Goal: Task Accomplishment & Management: Manage account settings

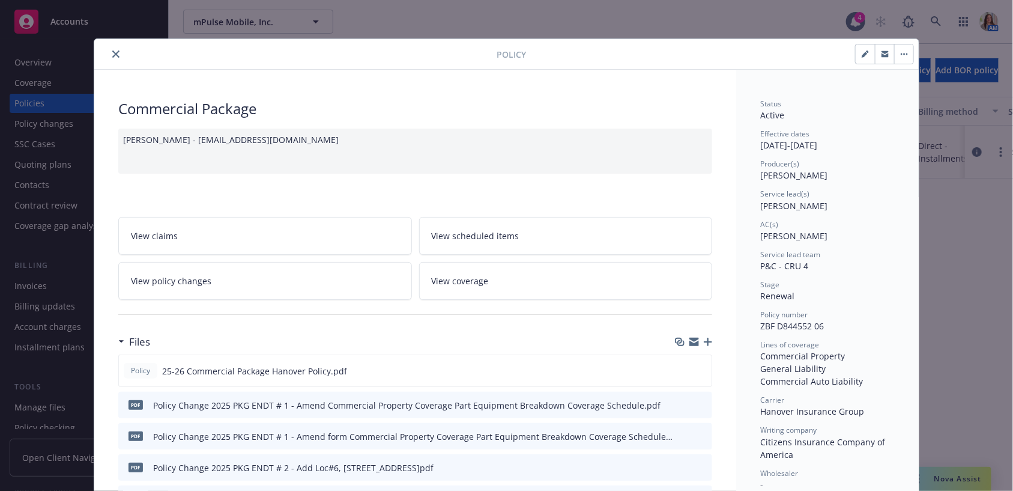
click at [119, 54] on icon "close" at bounding box center [115, 53] width 7 height 7
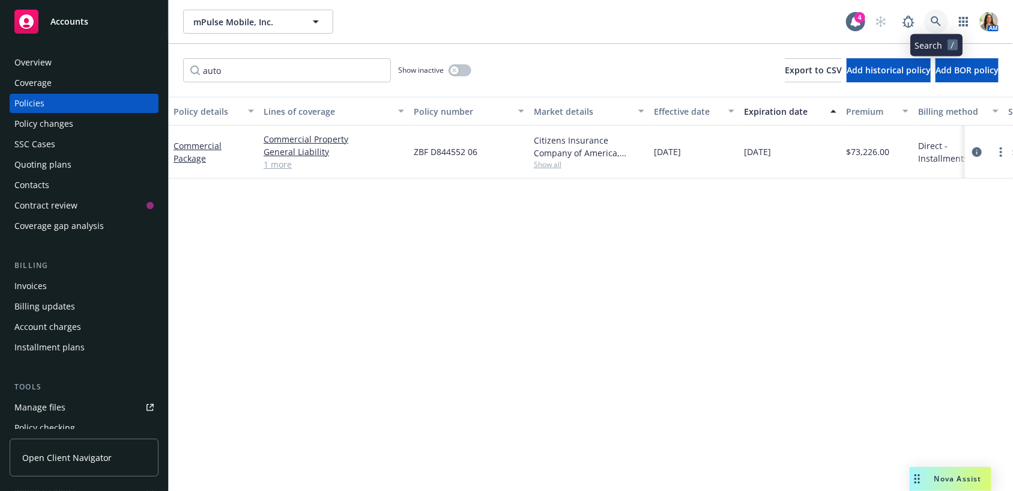
click at [938, 16] on icon at bounding box center [936, 21] width 11 height 11
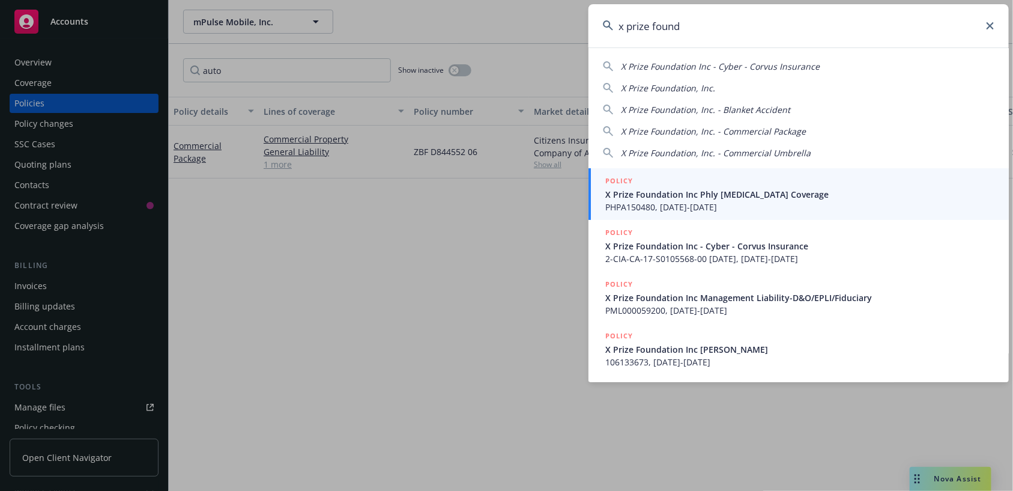
type input "x prize found"
click at [745, 184] on div "POLICY" at bounding box center [799, 181] width 389 height 13
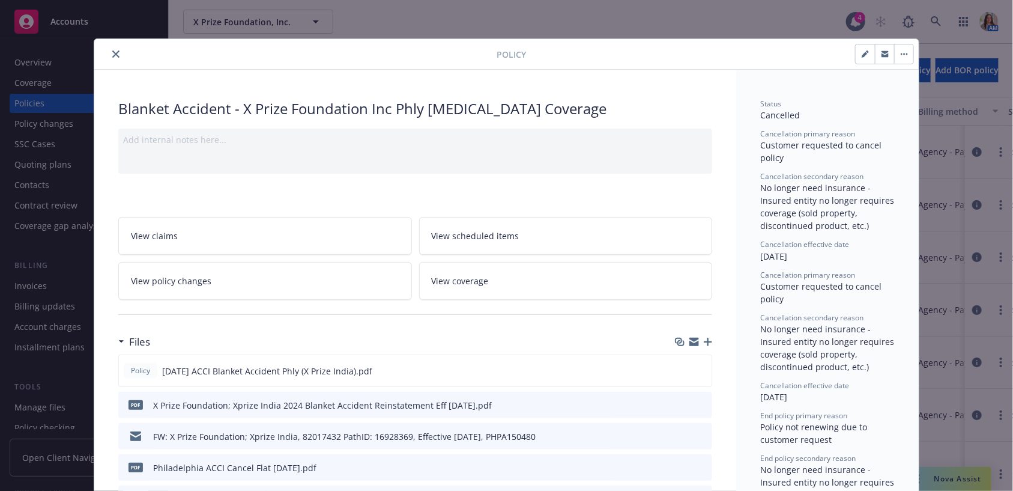
click at [120, 52] on button "close" at bounding box center [116, 54] width 14 height 14
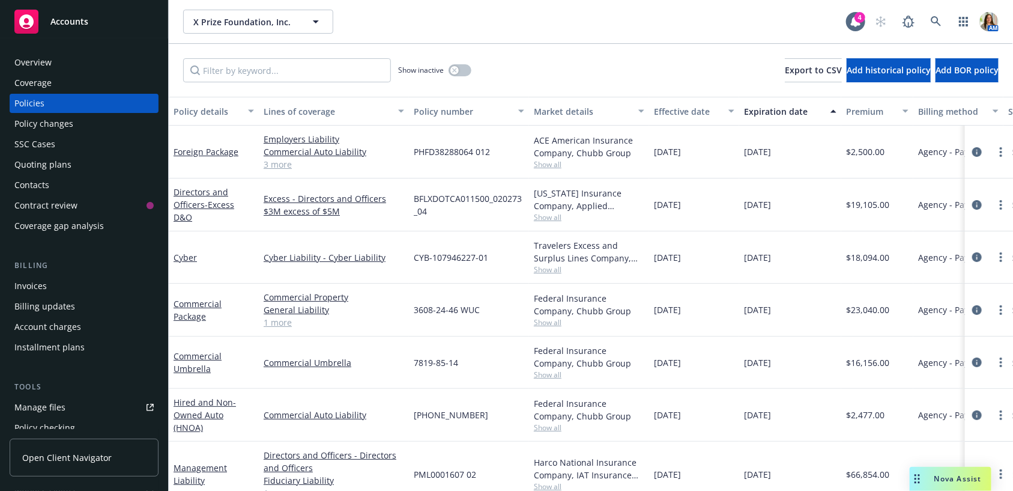
click at [92, 276] on div "Billing Invoices Billing updates Account charges Installment plans" at bounding box center [84, 307] width 149 height 97
click at [83, 286] on div "Invoices" at bounding box center [83, 285] width 139 height 19
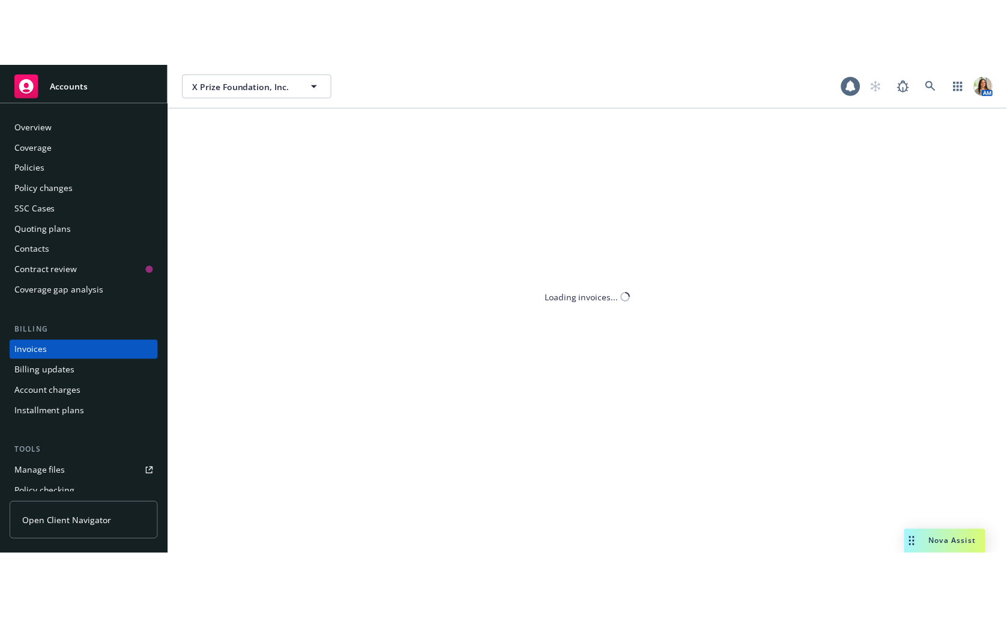
scroll to position [21, 0]
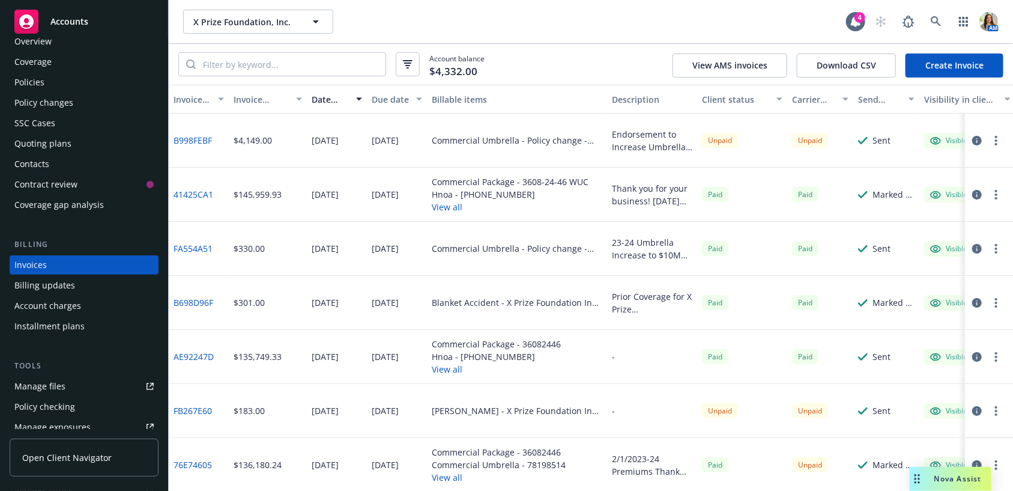
click at [48, 77] on div "Policies" at bounding box center [83, 82] width 139 height 19
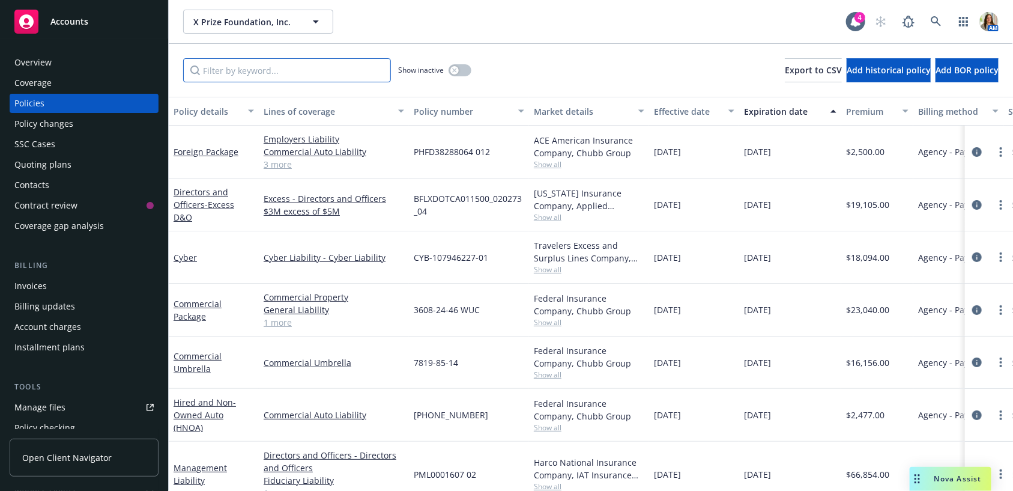
click at [289, 76] on input "Filter by keyword..." at bounding box center [287, 70] width 208 height 24
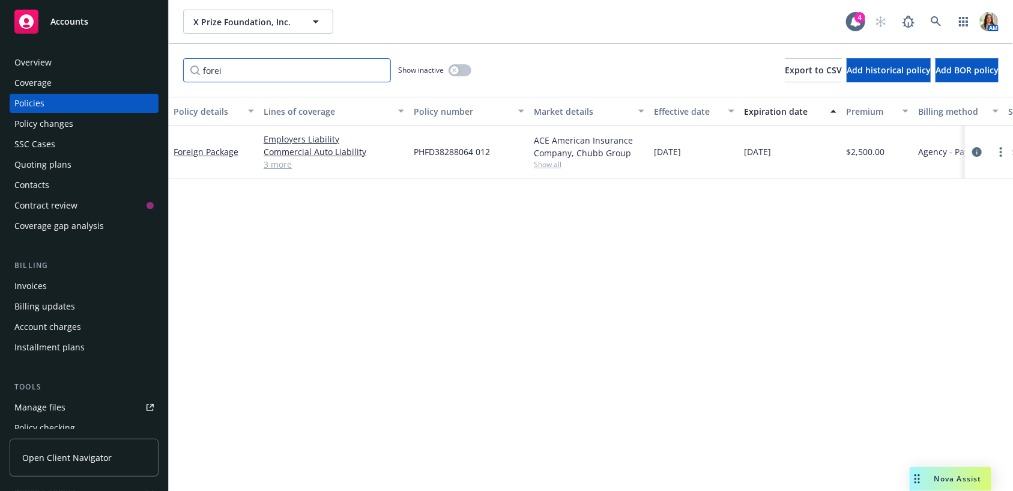
type input "forei"
drag, startPoint x: 414, startPoint y: 154, endPoint x: 498, endPoint y: 156, distance: 84.7
click at [498, 156] on div "PHFD38288064 012" at bounding box center [469, 152] width 120 height 53
copy span "PHFD38288064 012"
click at [932, 16] on icon at bounding box center [936, 21] width 11 height 11
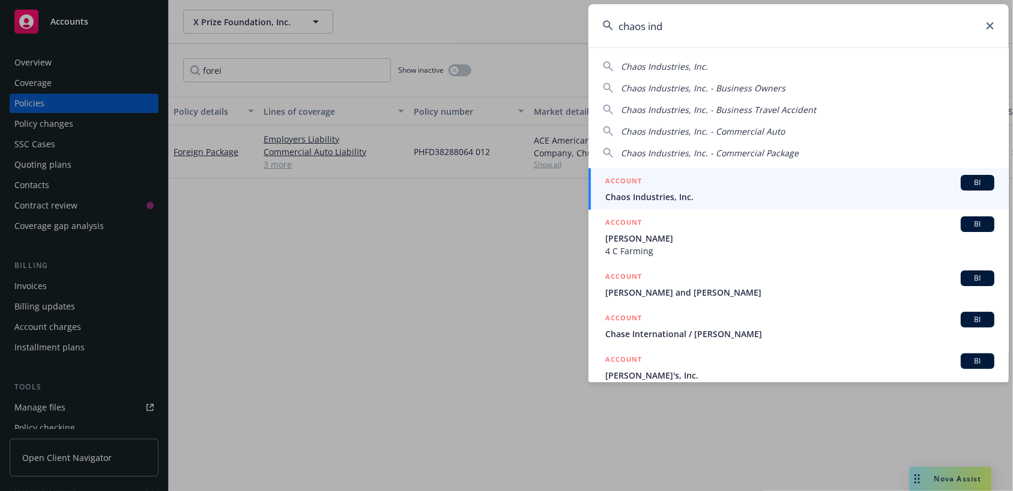
type input "chaos ind"
click at [721, 182] on div "ACCOUNT BI" at bounding box center [799, 183] width 389 height 16
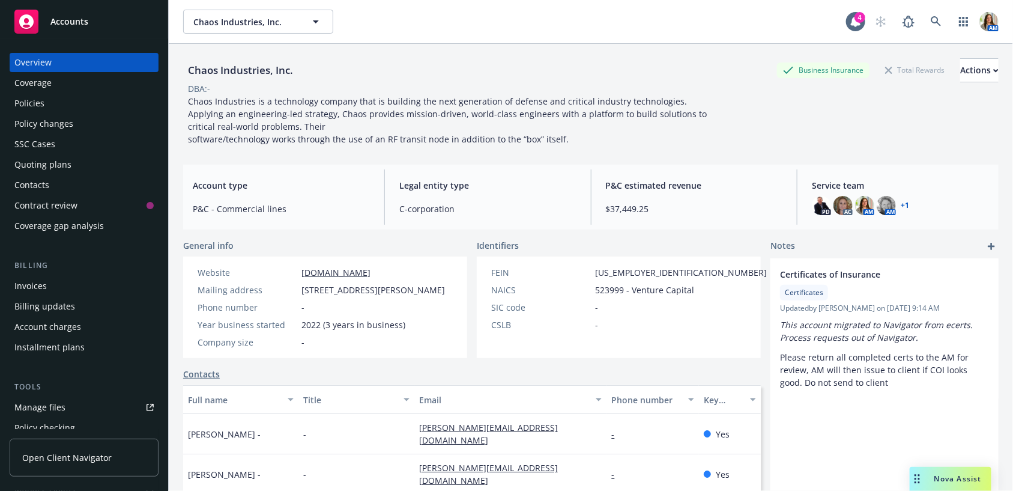
click at [90, 162] on div "Quoting plans" at bounding box center [83, 164] width 139 height 19
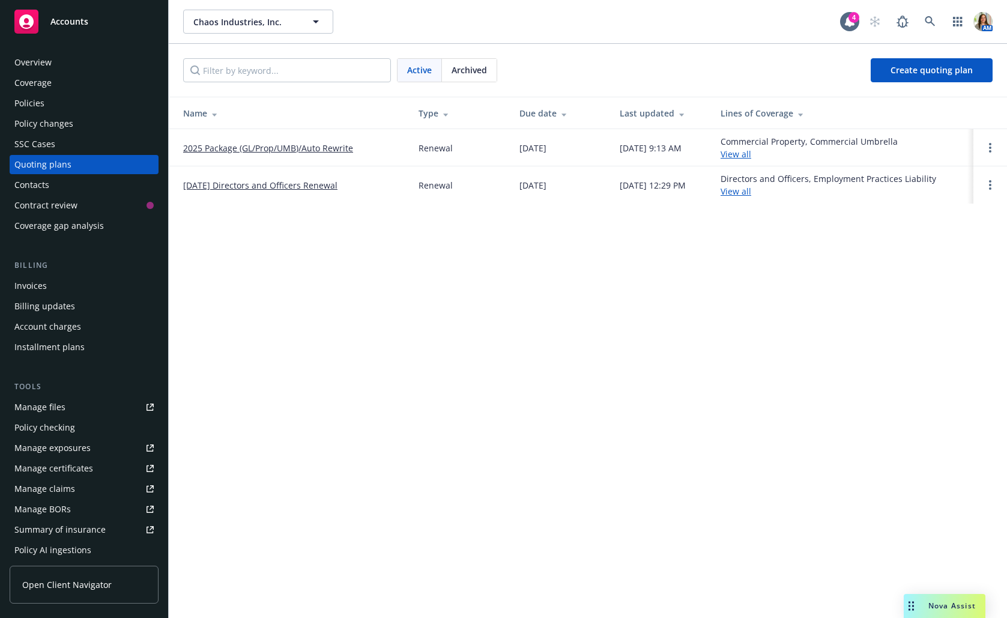
click at [68, 120] on div "Policy changes" at bounding box center [43, 123] width 59 height 19
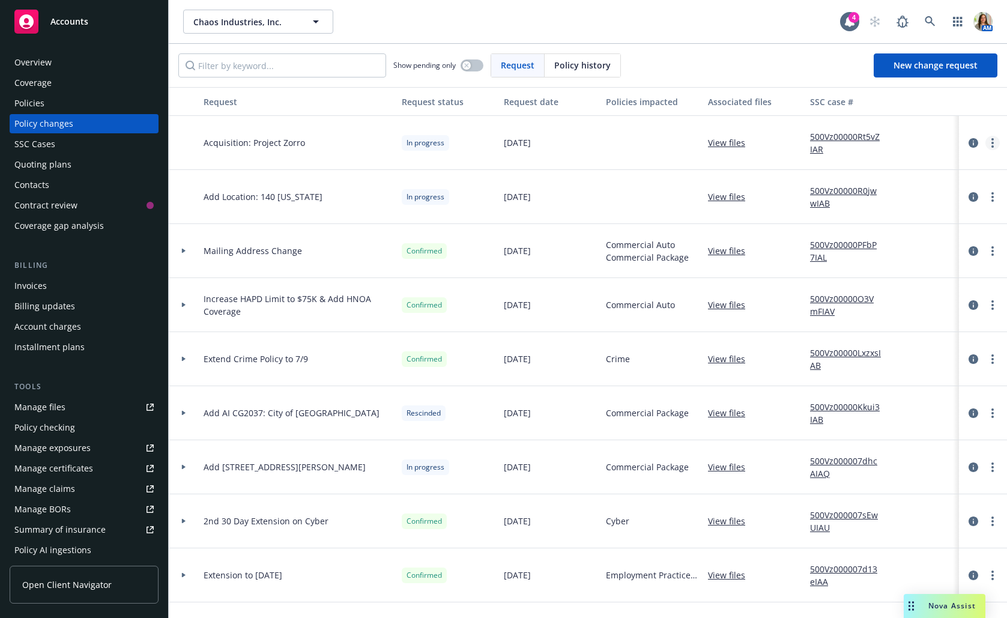
click at [993, 142] on circle "more" at bounding box center [993, 143] width 2 height 2
click at [961, 177] on link "Copy logging email" at bounding box center [896, 167] width 206 height 24
click at [49, 107] on div "Policies" at bounding box center [83, 103] width 139 height 19
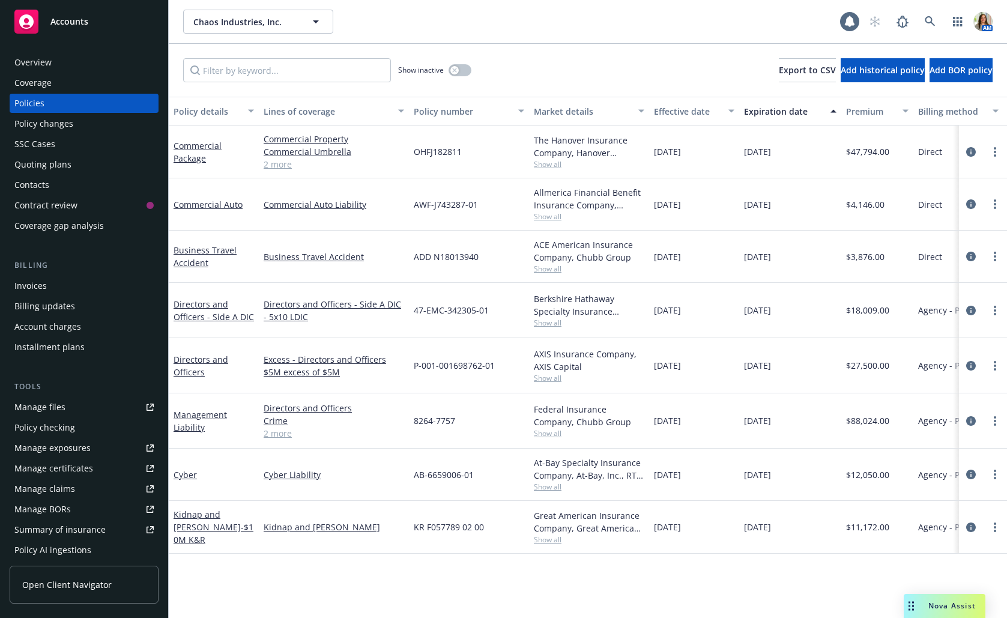
click at [54, 70] on div "Overview" at bounding box center [83, 62] width 139 height 19
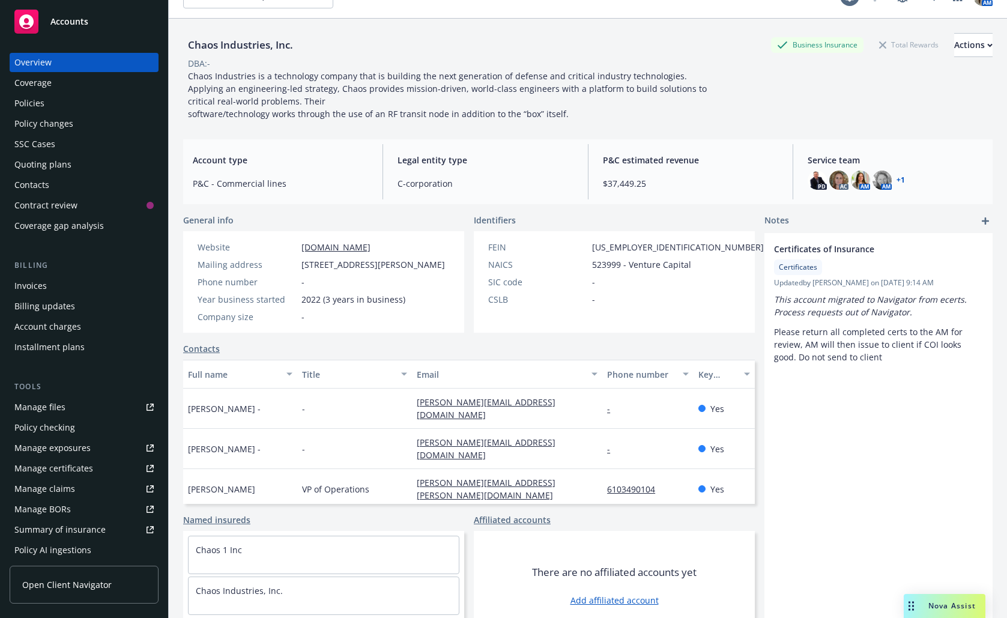
scroll to position [36, 0]
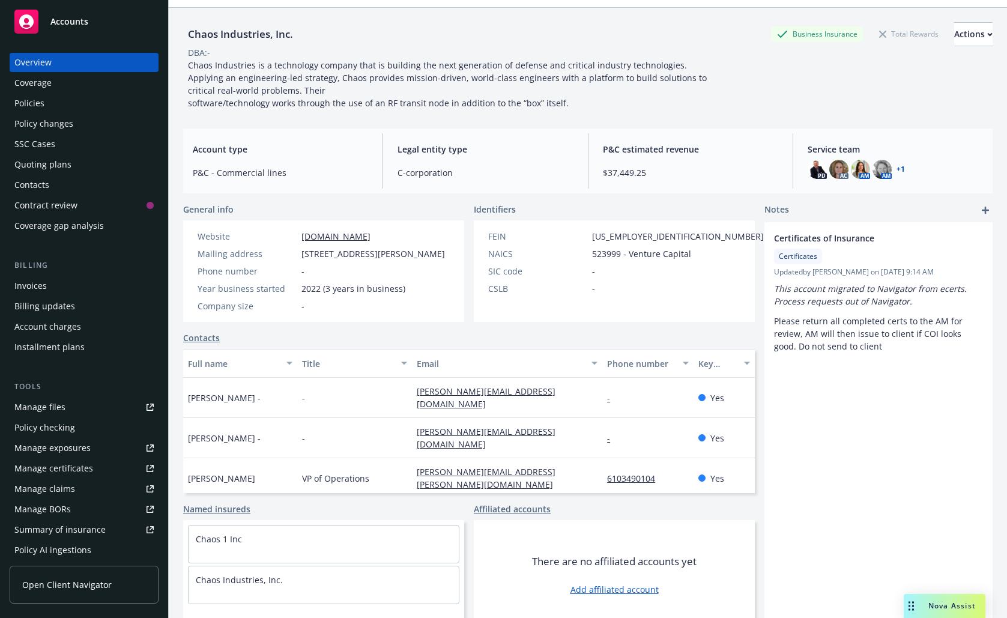
click at [983, 210] on icon "add" at bounding box center [985, 210] width 7 height 7
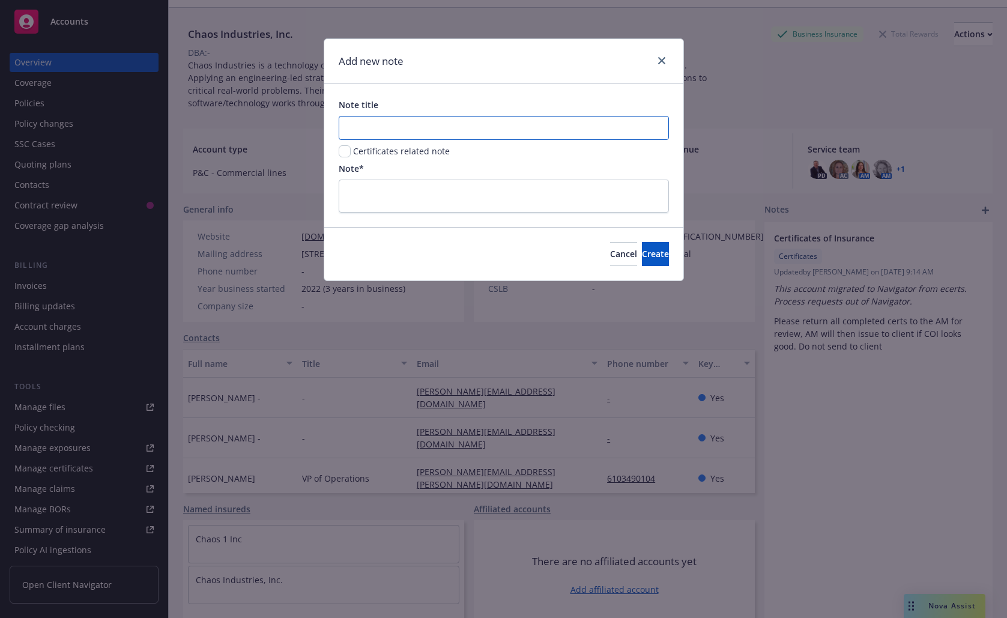
click at [437, 130] on input "Note title" at bounding box center [504, 128] width 330 height 24
type input "Contacts"
click at [402, 187] on textarea at bounding box center [504, 196] width 330 height 33
type textarea "J"
type textarea "x"
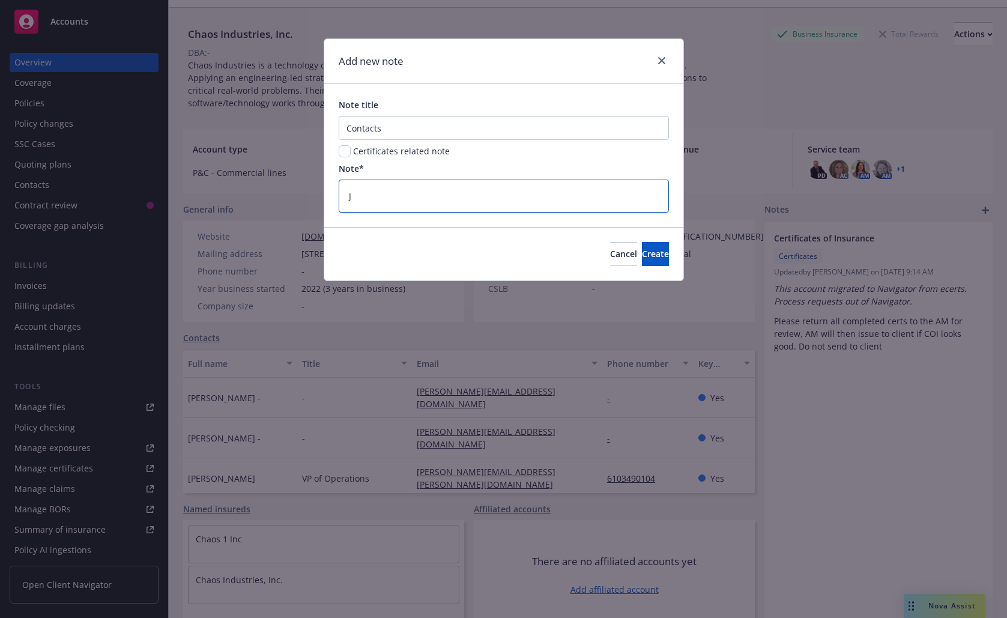
type textarea "[PERSON_NAME]"
type textarea "x"
type textarea "[PERSON_NAME]"
type textarea "x"
type textarea "Jaso"
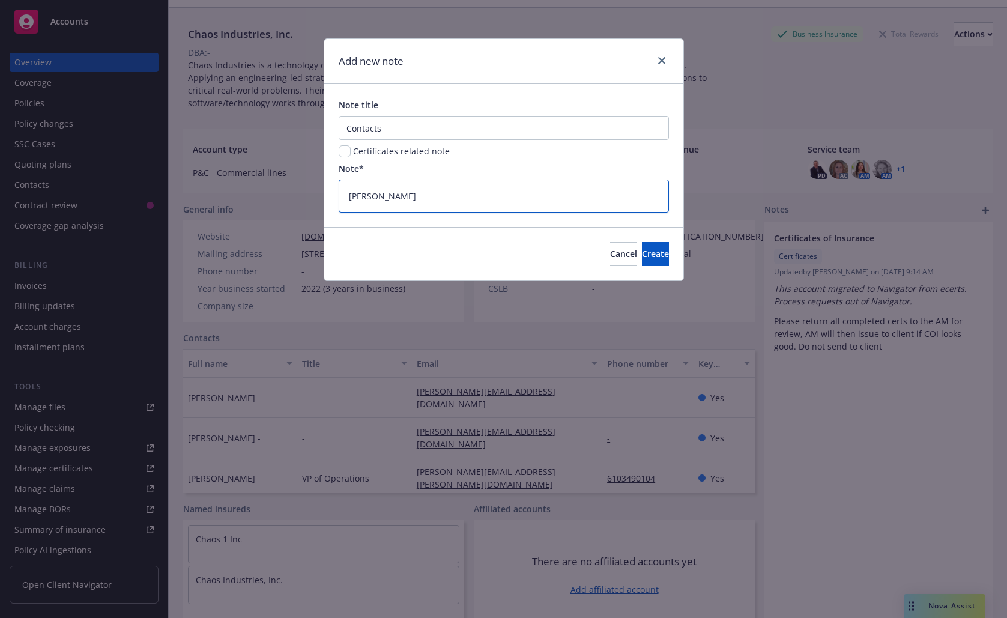
type textarea "x"
type textarea "[PERSON_NAME]"
type textarea "x"
type textarea "[PERSON_NAME]"
type textarea "x"
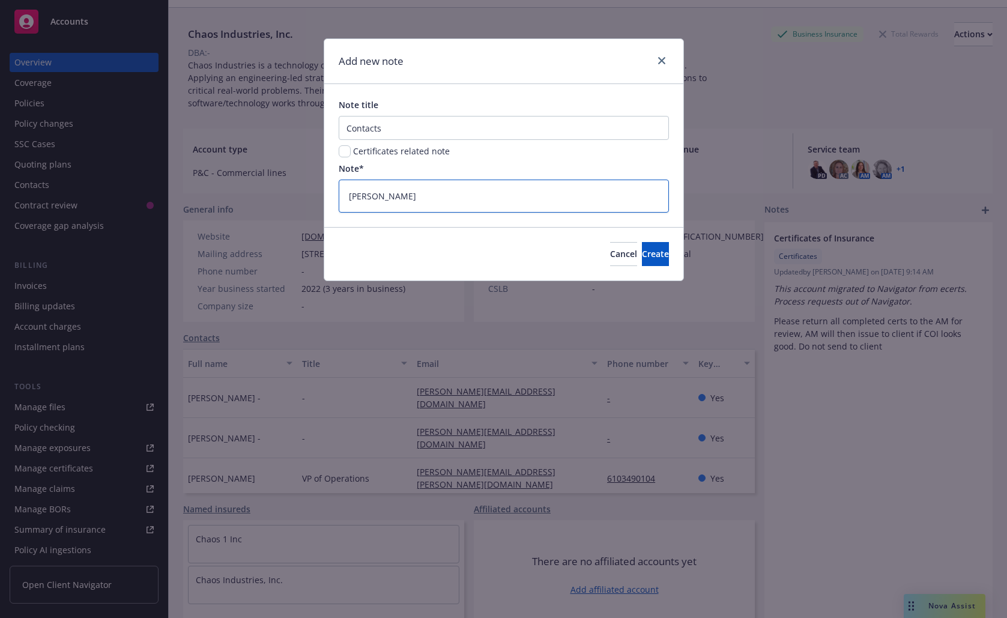
type textarea "[PERSON_NAME]"
type textarea "x"
type textarea "[PERSON_NAME] is"
type textarea "x"
type textarea "[PERSON_NAME] is"
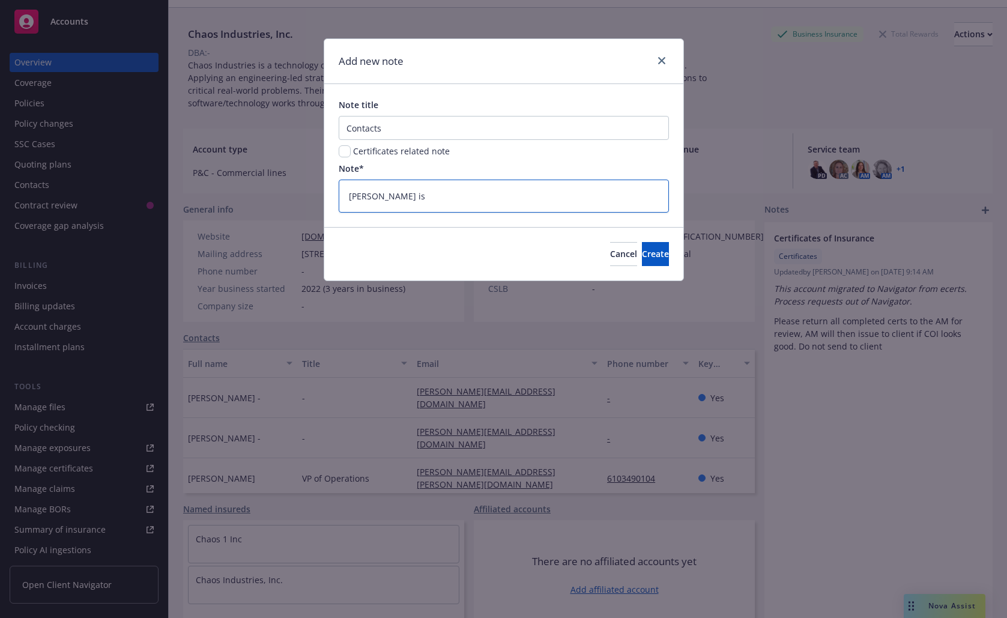
type textarea "x"
type textarea "[PERSON_NAME] is m"
type textarea "x"
type textarea "[PERSON_NAME] is ma"
type textarea "x"
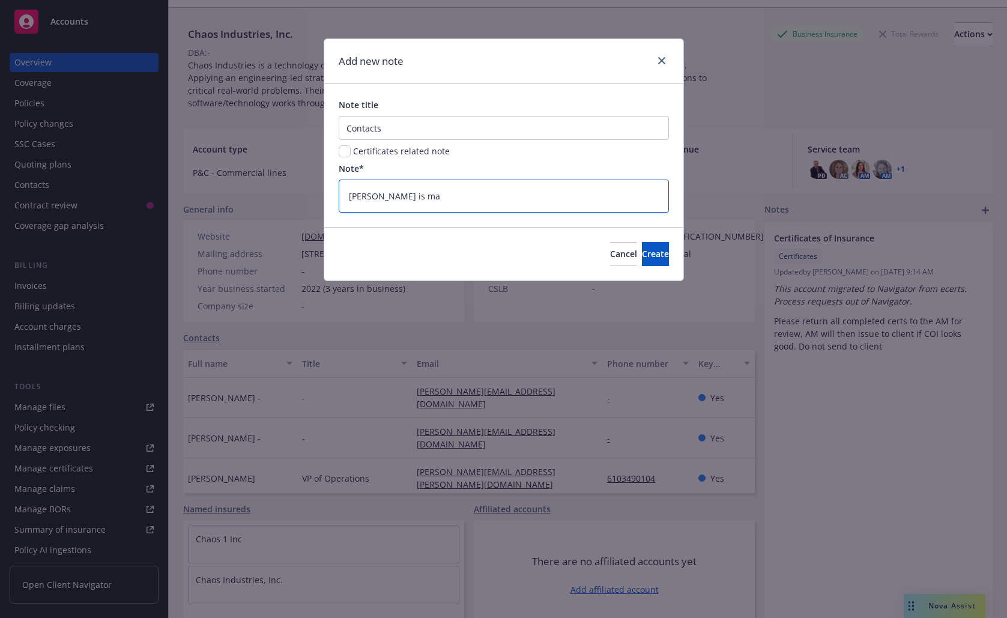
type textarea "[PERSON_NAME] is mai"
type textarea "x"
type textarea "[PERSON_NAME] is main"
type textarea "x"
type textarea "[PERSON_NAME] is main"
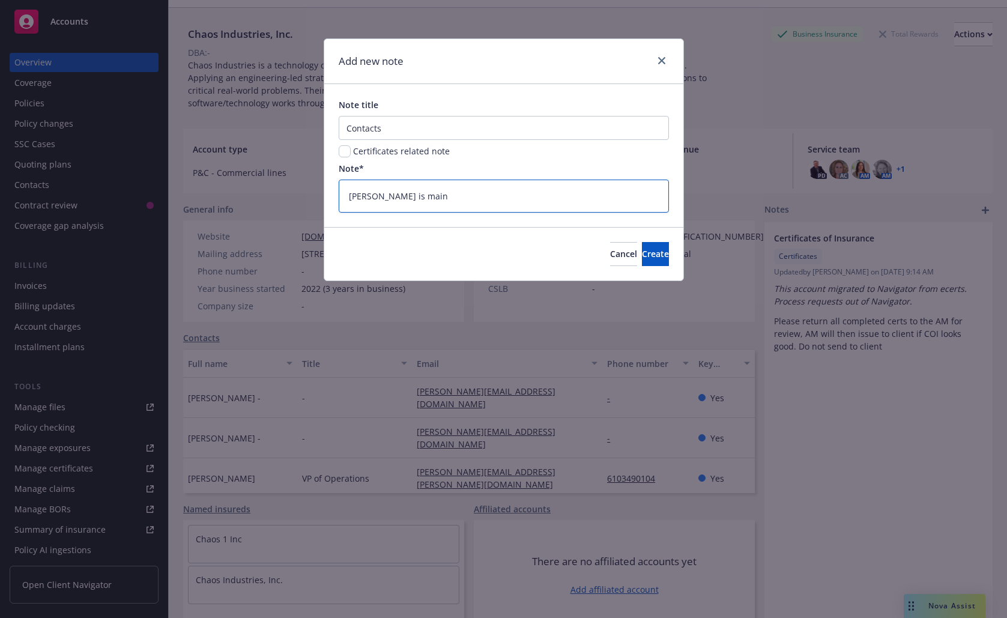
type textarea "x"
type textarea "[PERSON_NAME] is main I"
type textarea "x"
type textarea "[PERSON_NAME] is main In"
type textarea "x"
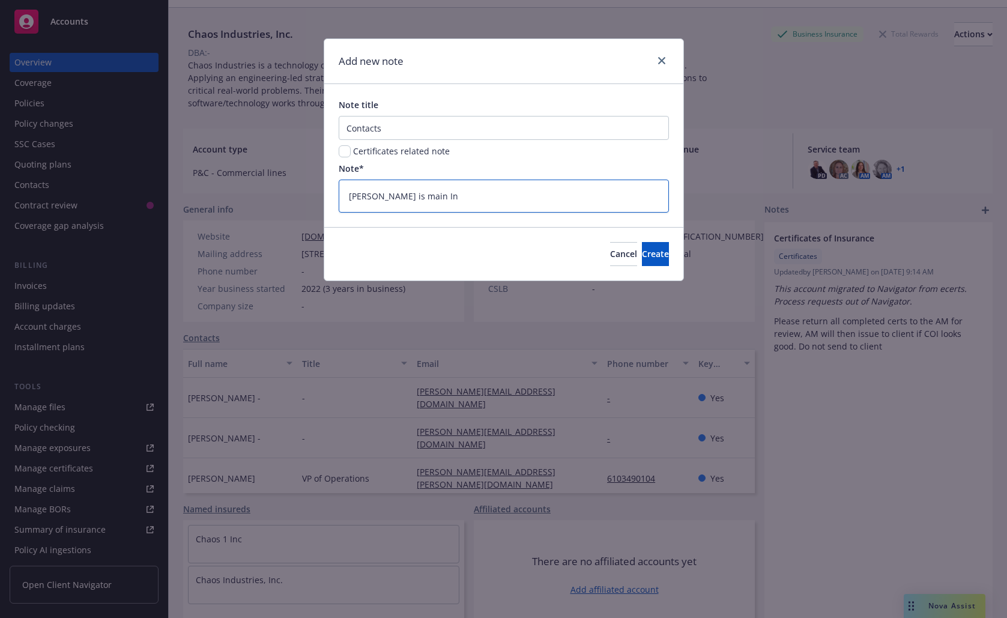
type textarea "[PERSON_NAME] is main Ins"
type textarea "x"
type textarea "[PERSON_NAME] is main Insu"
type textarea "x"
type textarea "[PERSON_NAME] is main Insur"
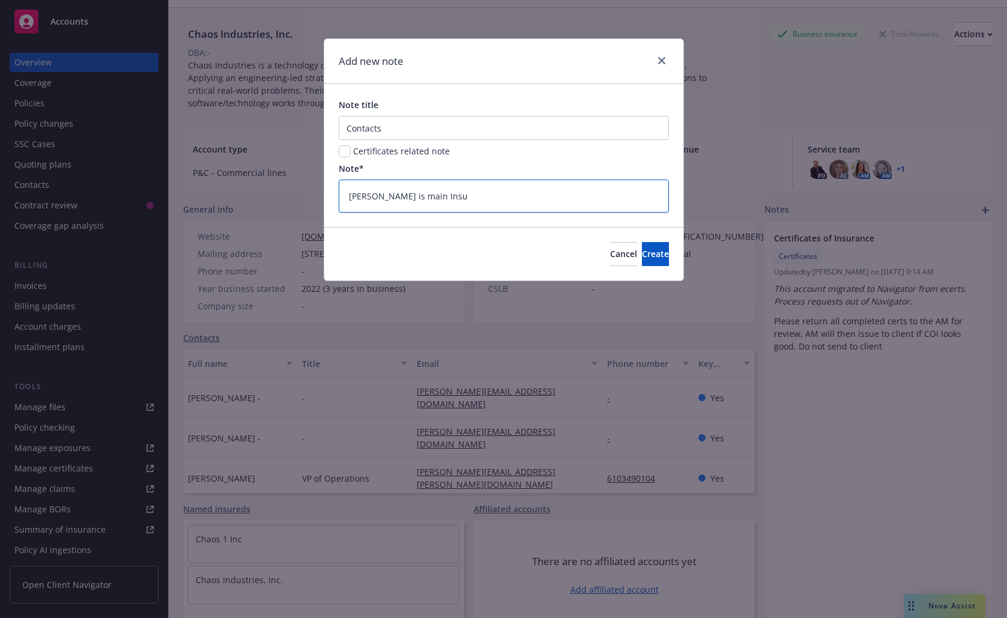
type textarea "x"
type textarea "[PERSON_NAME] is main Insura"
type textarea "x"
type textarea "[PERSON_NAME] is main Insuran"
type textarea "x"
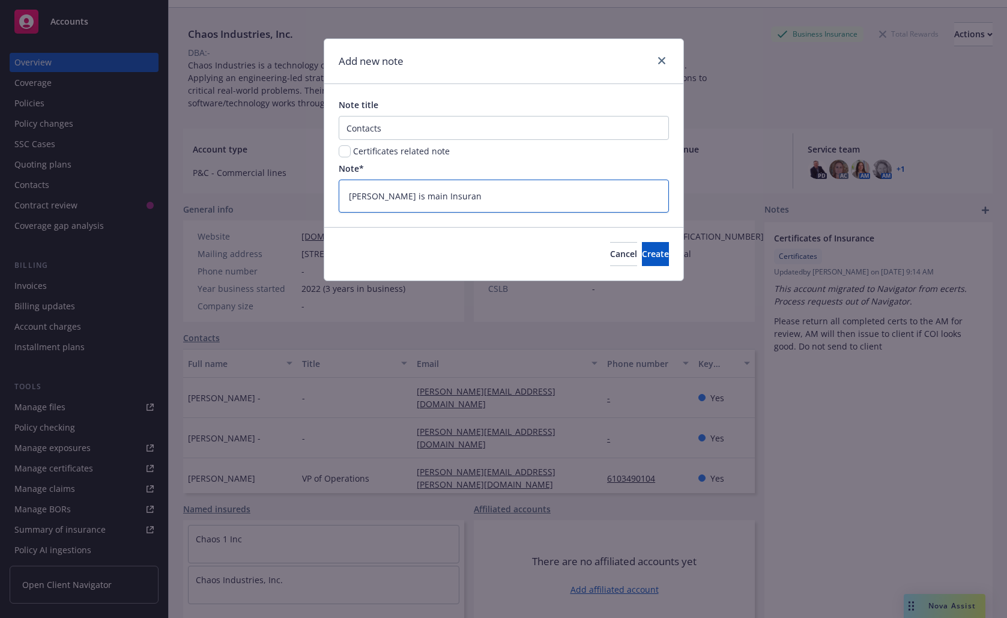
type textarea "[PERSON_NAME] is main Insuranc"
type textarea "x"
type textarea "[PERSON_NAME] is main Insurance"
type textarea "x"
type textarea "[PERSON_NAME] is main Insurance"
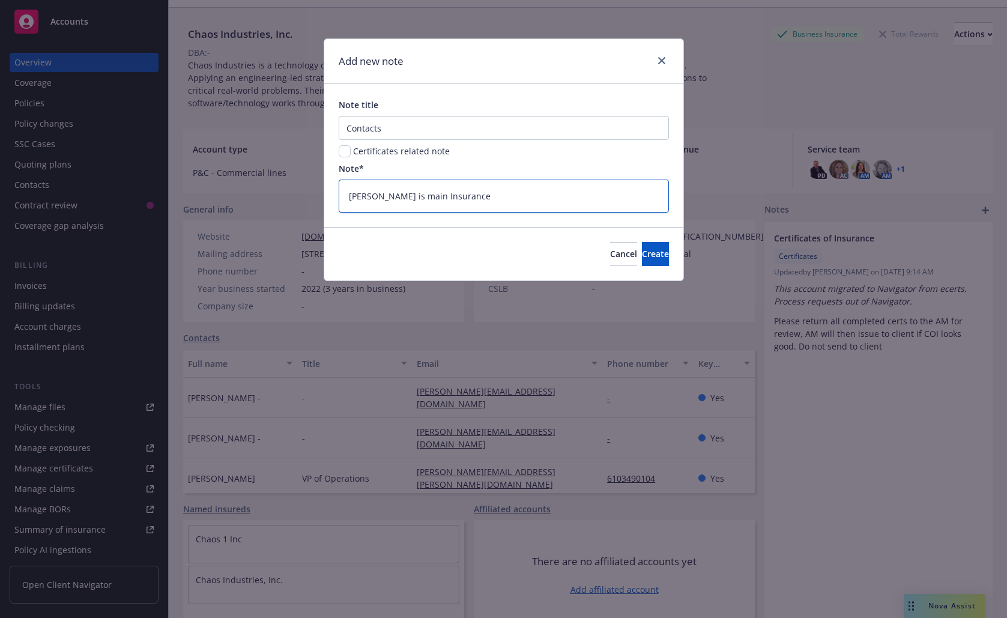
type textarea "x"
type textarea "[PERSON_NAME] is main Insurance c"
type textarea "x"
type textarea "[PERSON_NAME] is main Insurance co"
type textarea "x"
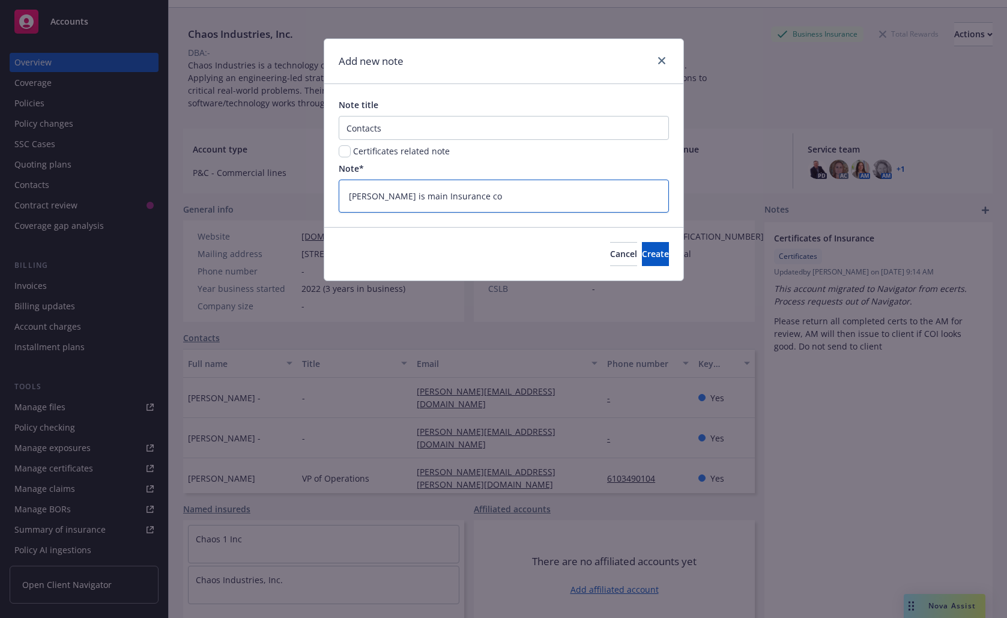
type textarea "[PERSON_NAME] is main Insurance con"
type textarea "x"
type textarea "[PERSON_NAME] is main Insurance cont"
type textarea "x"
type textarea "[PERSON_NAME] is main Insurance conta"
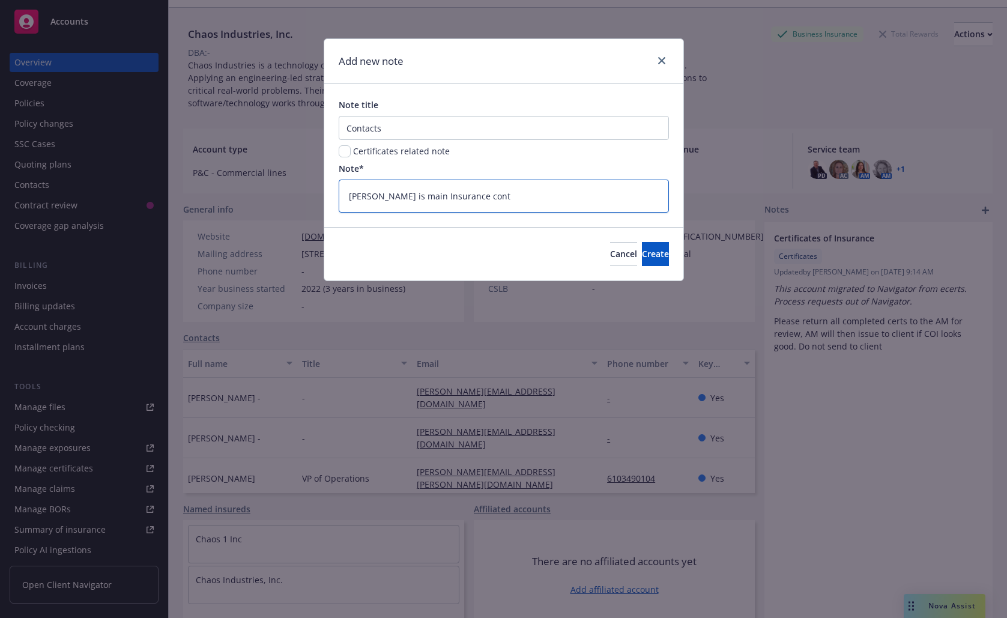
type textarea "x"
type textarea "[PERSON_NAME] is main Insurance contac"
type textarea "x"
type textarea "[PERSON_NAME] is main Insurance contact"
type textarea "x"
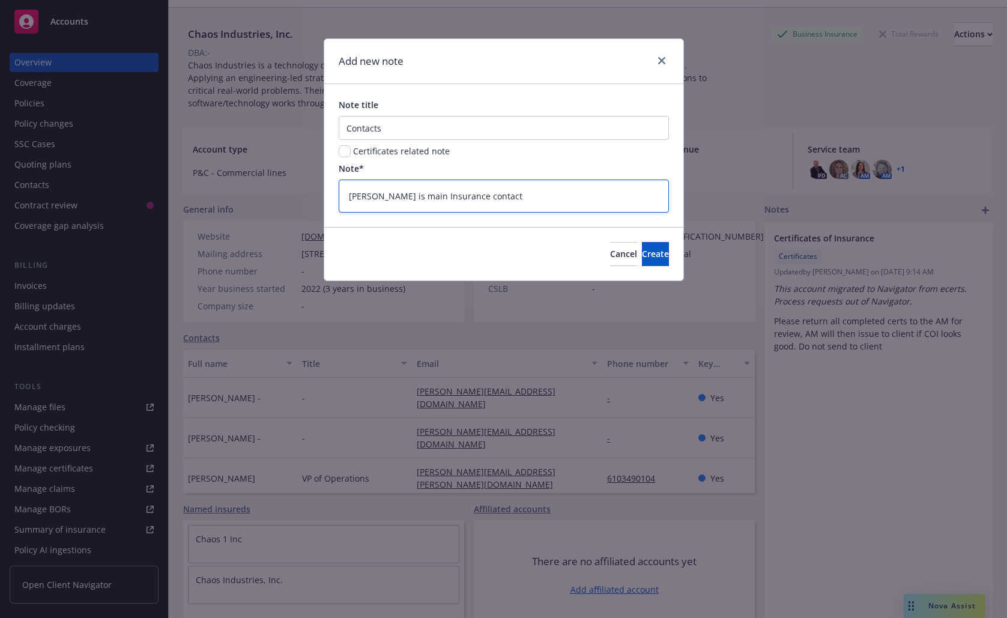
type textarea "[PERSON_NAME] is main Insurance contact"
type textarea "x"
type textarea "[PERSON_NAME] is main Insurance contact."
type textarea "x"
type textarea "[PERSON_NAME] is main Insurance contact."
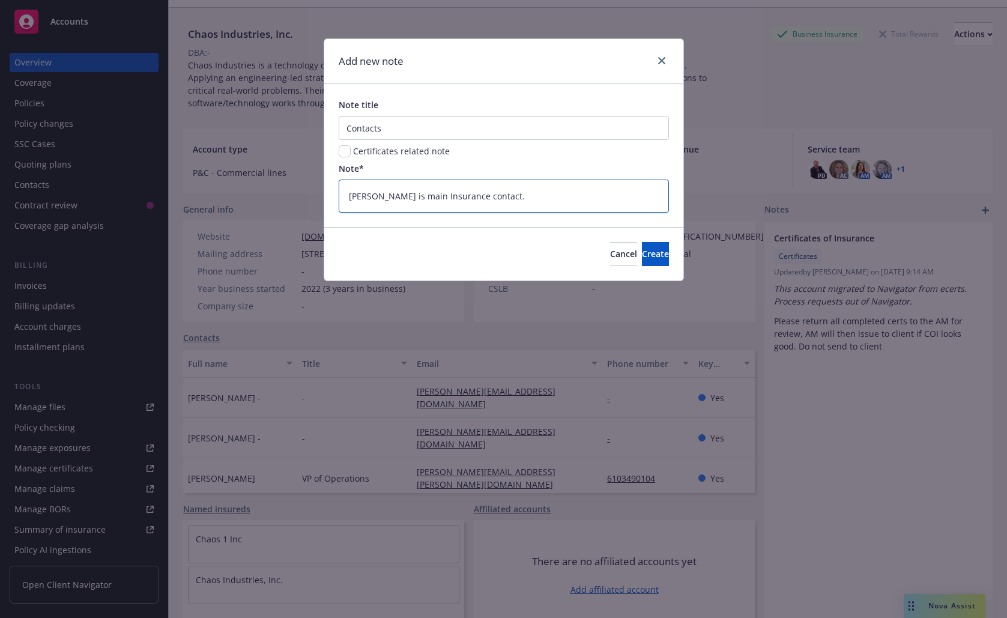
type textarea "x"
type textarea "[PERSON_NAME] is main Insurance contact"
type textarea "x"
type textarea "[PERSON_NAME] is main Insurance contact"
type textarea "x"
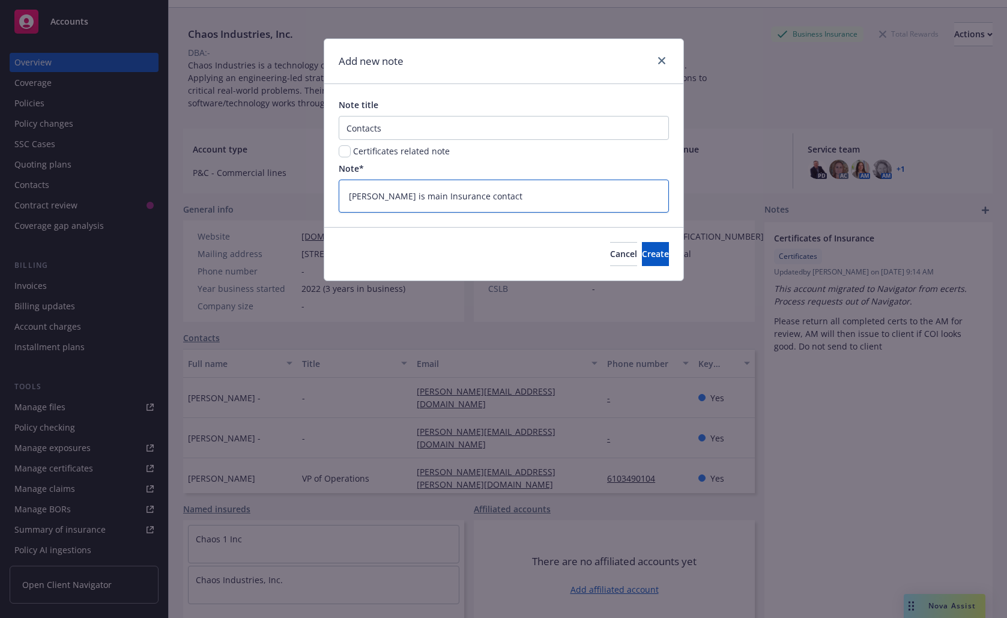
type textarea "[PERSON_NAME] is main Insurance contact."
type textarea "x"
type textarea "[PERSON_NAME] is main Insurance contact."
type textarea "x"
type textarea "[PERSON_NAME] is main Insurance contact"
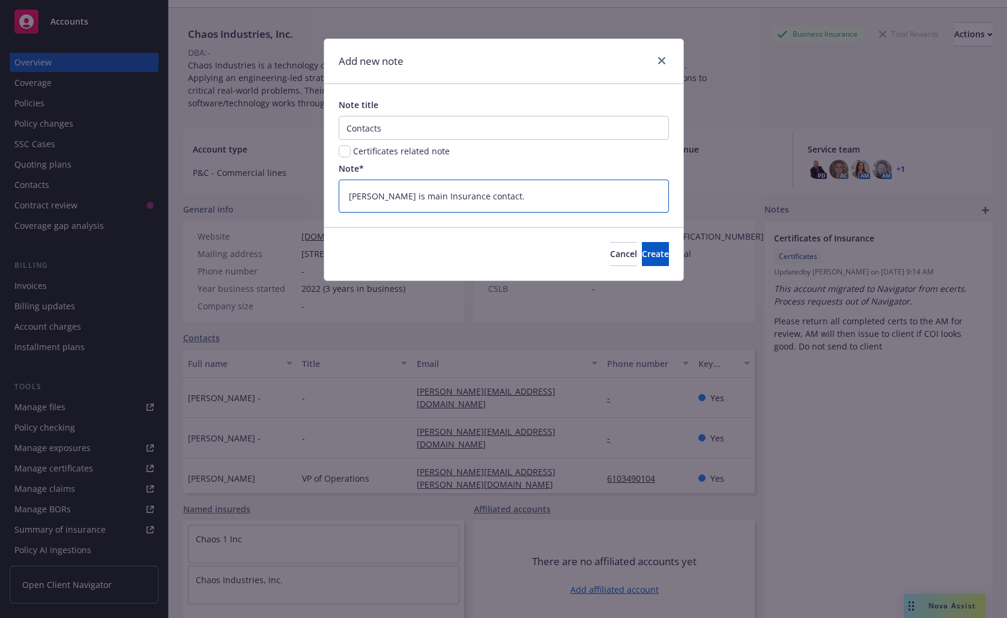
type textarea "x"
type textarea "[PERSON_NAME] is main Insurance contact"
type textarea "x"
type textarea "[PERSON_NAME] is main Insurance contact -"
type textarea "x"
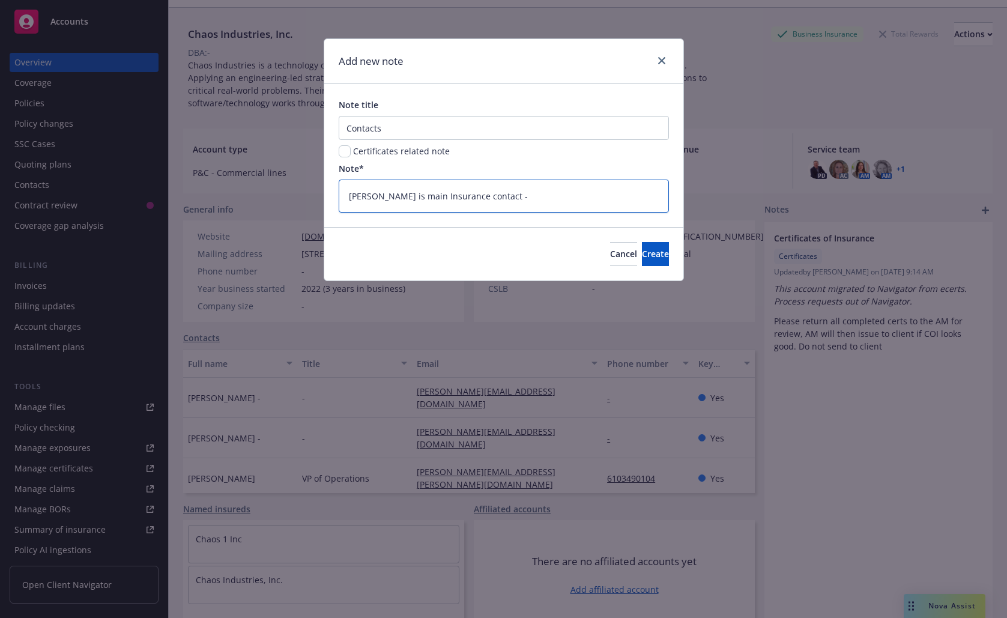
type textarea "[PERSON_NAME] is main Insurance contact -"
type textarea "x"
type textarea "[PERSON_NAME] is main Insurance contact - s"
type textarea "x"
type textarea "[PERSON_NAME] is main Insurance contact - se"
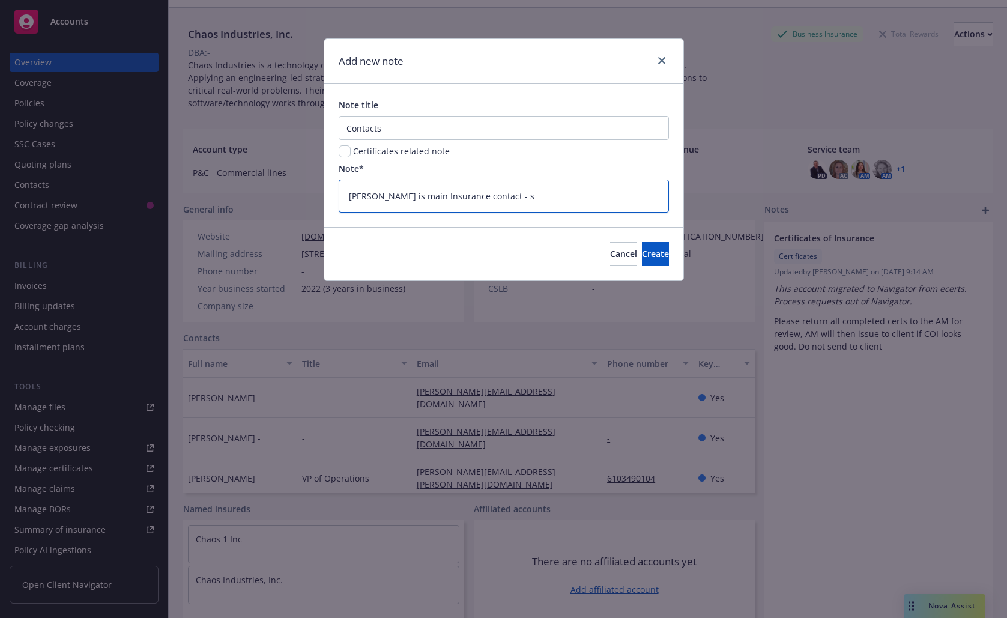
type textarea "x"
type textarea "[PERSON_NAME] is main Insurance contact - sen"
type textarea "x"
type textarea "[PERSON_NAME] is main Insurance contact - send"
type textarea "x"
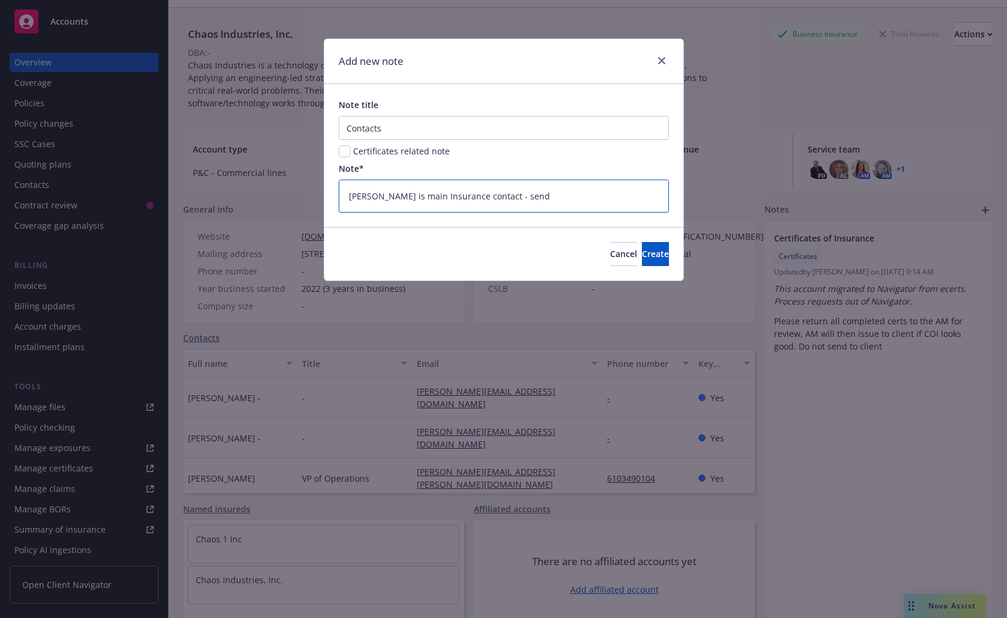
type textarea "[PERSON_NAME] is main Insurance contact - send"
type textarea "x"
type textarea "[PERSON_NAME] is main Insurance contact - send a"
type textarea "x"
type textarea "[PERSON_NAME] is main Insurance contact - send al"
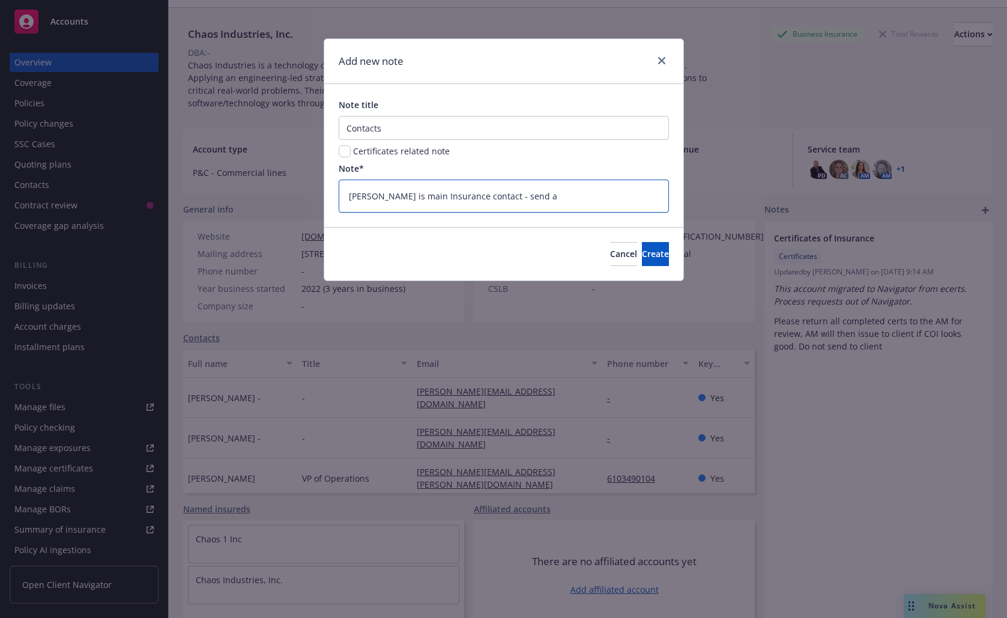
type textarea "x"
type textarea "[PERSON_NAME] is main Insurance contact - send all"
type textarea "x"
type textarea "[PERSON_NAME] is main Insurance contact - send all c"
type textarea "x"
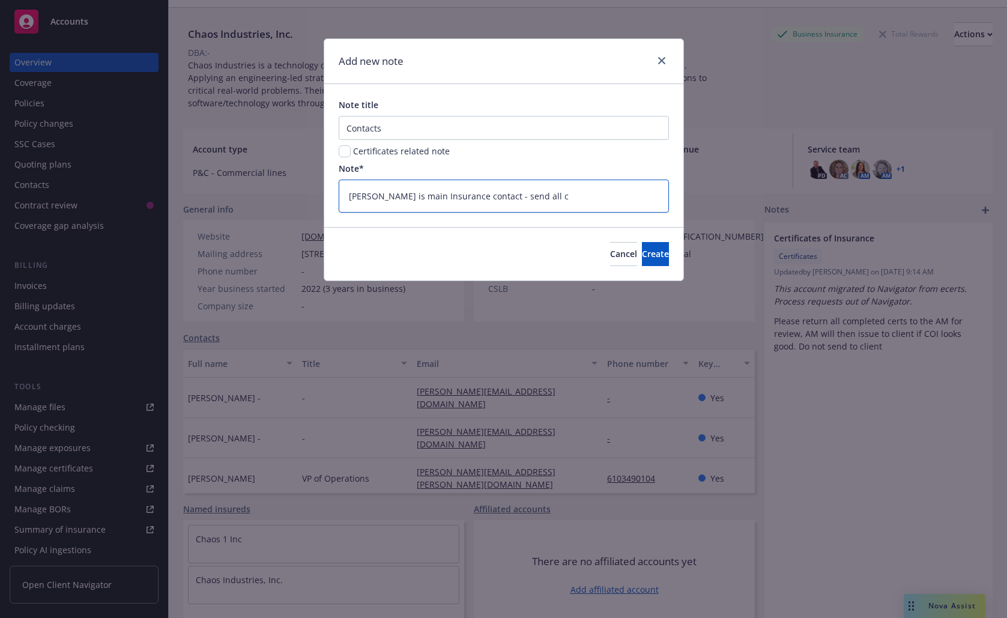
type textarea "[PERSON_NAME] is main Insurance contact - send all co"
type textarea "x"
type textarea "[PERSON_NAME] is main Insurance contact - send all cor"
type textarea "x"
type textarea "[PERSON_NAME] is main Insurance contact - send all corr"
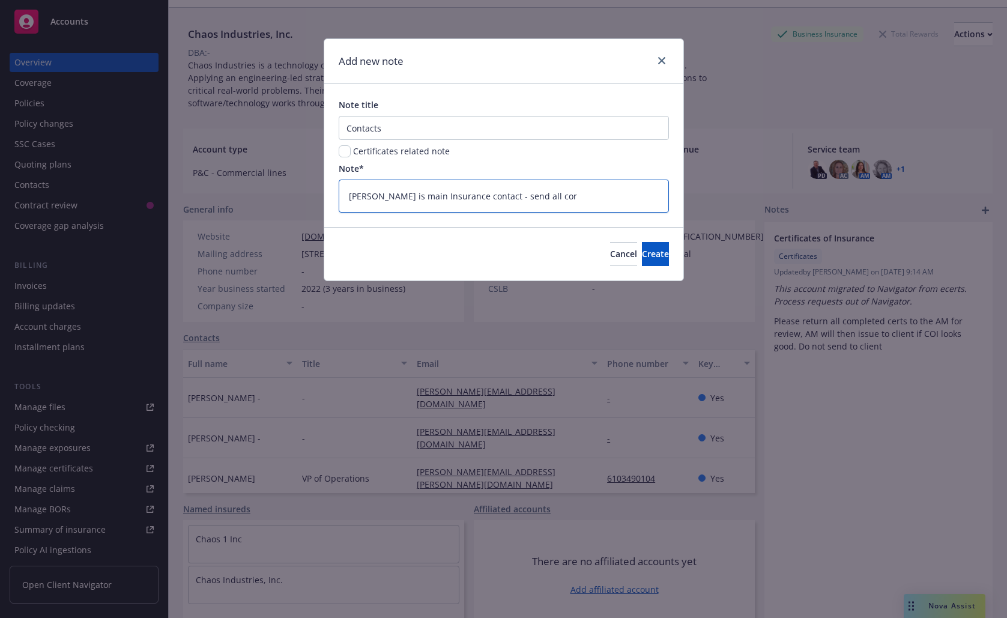
type textarea "x"
type textarea "[PERSON_NAME] is main Insurance contact - send all corre"
type textarea "x"
type textarea "[PERSON_NAME] is main Insurance contact - send all correc"
type textarea "x"
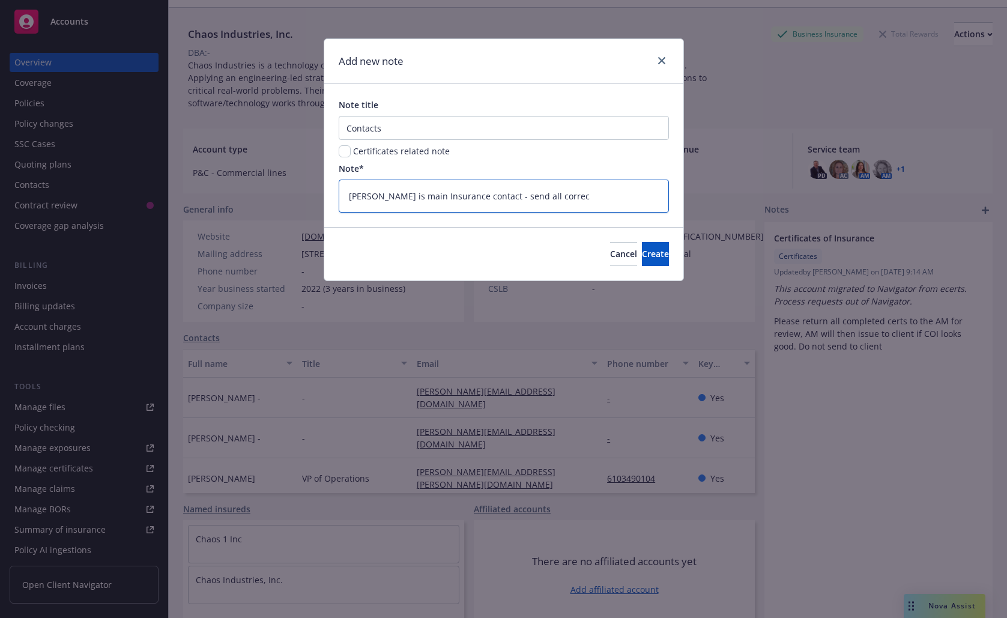
type textarea "[PERSON_NAME] is main Insurance contact - send all corre"
type textarea "x"
type textarea "[PERSON_NAME] is main Insurance contact - send all corres"
type textarea "x"
type textarea "[PERSON_NAME] is main Insurance contact - send all corresp"
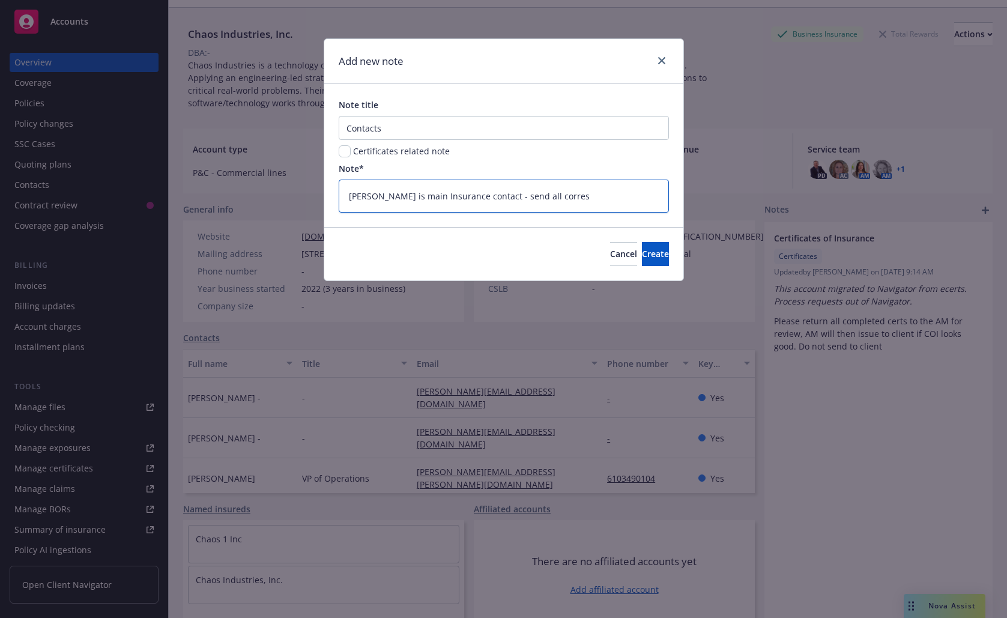
type textarea "x"
type textarea "[PERSON_NAME] is main Insurance contact - send all correspo"
type textarea "x"
type textarea "[PERSON_NAME] is main Insurance contact - send all correspon"
type textarea "x"
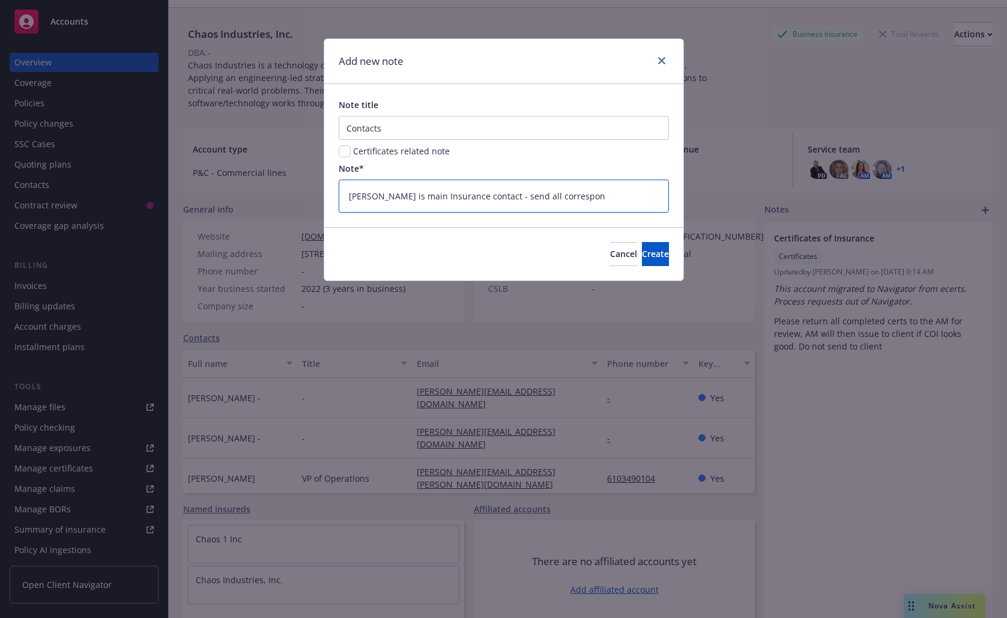
type textarea "[PERSON_NAME] is main Insurance contact - send all correspond"
type textarea "x"
type textarea "[PERSON_NAME] is main Insurance contact - send all corresponde"
type textarea "x"
type textarea "[PERSON_NAME] is main Insurance contact - send all corresponden"
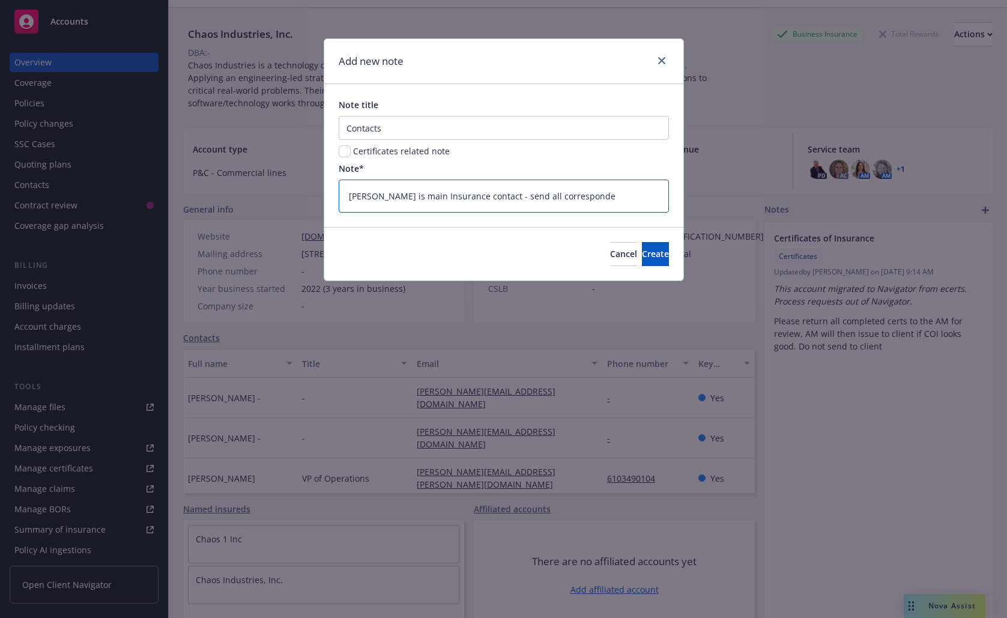
type textarea "x"
type textarea "[PERSON_NAME] is main Insurance contact - send all correspondenc"
type textarea "x"
type textarea "[PERSON_NAME] is main Insurance contact - send all correspondence"
type textarea "x"
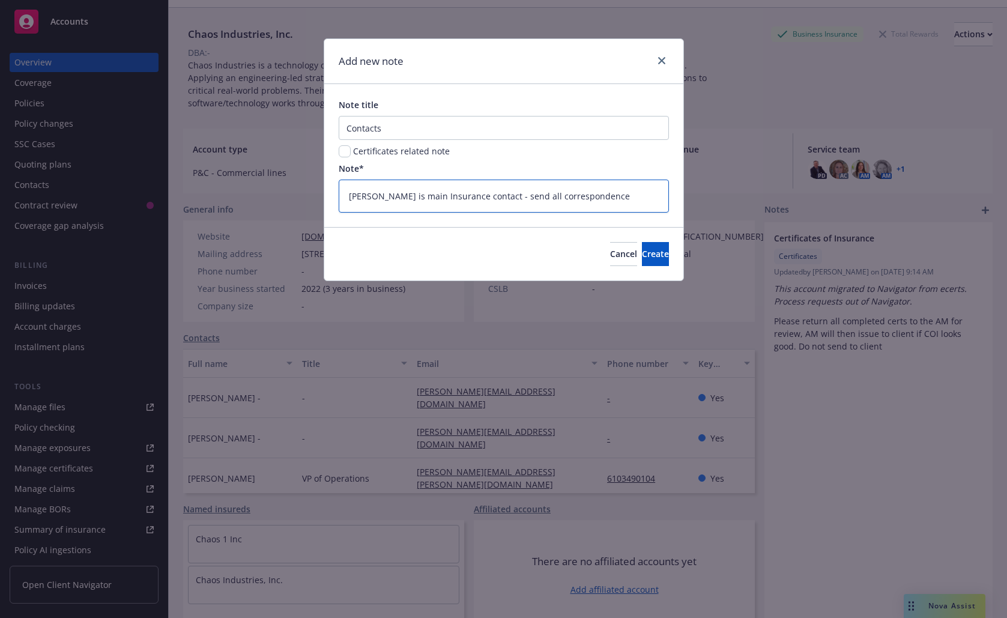
type textarea "[PERSON_NAME] is main Insurance contact - send all correspondence"
type textarea "x"
type textarea "[PERSON_NAME] is main Insurance contact - send all correspondence t"
type textarea "x"
type textarea "[PERSON_NAME] is main Insurance contact - send all correspondence to"
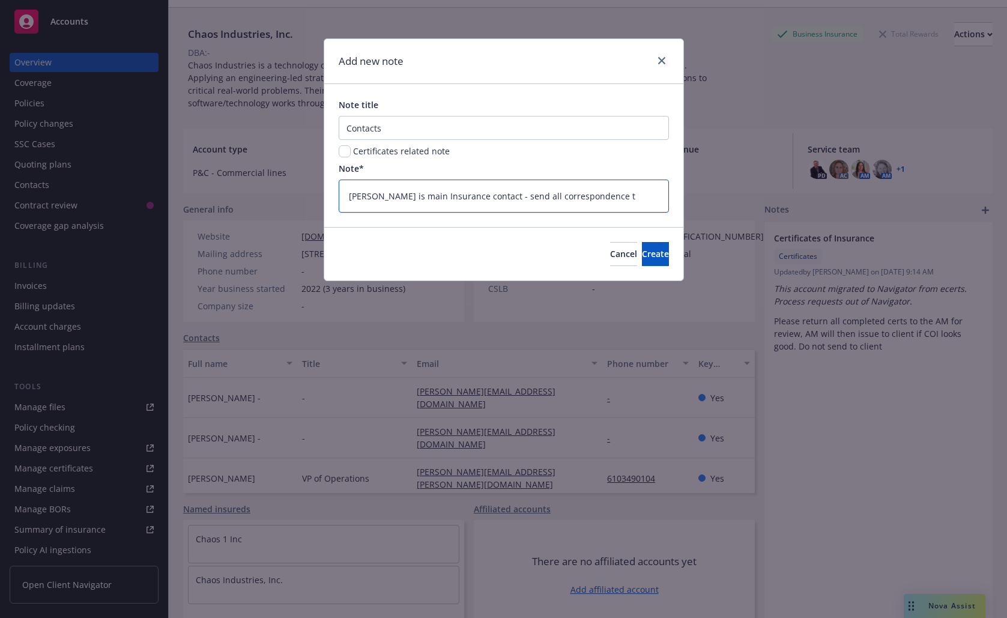
type textarea "x"
type textarea "[PERSON_NAME] is main Insurance contact - send all correspondence to"
type textarea "x"
type textarea "[PERSON_NAME] is main Insurance contact - send all correspondence to h"
type textarea "x"
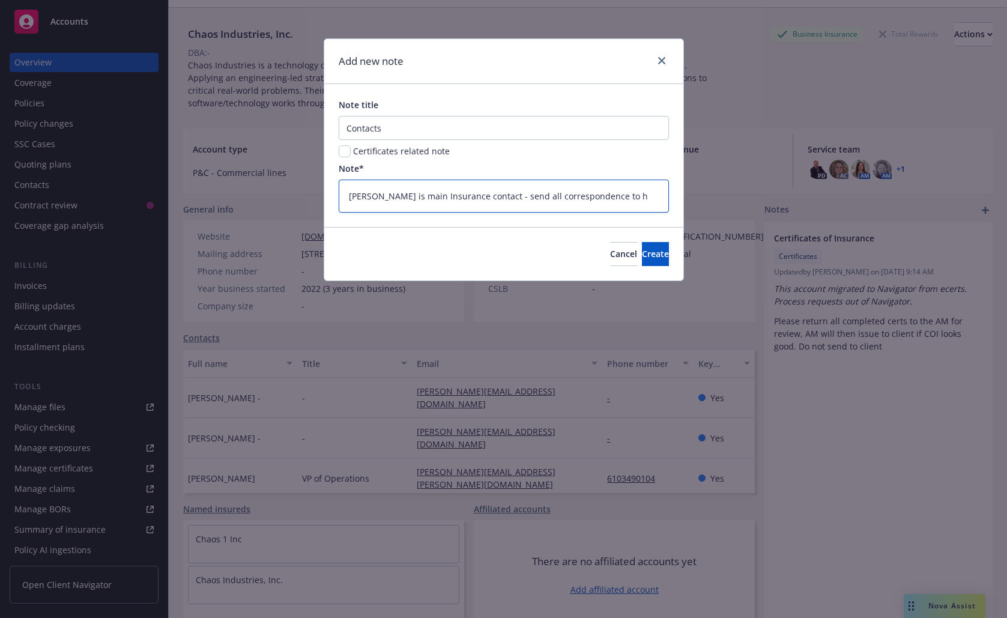
type textarea "[PERSON_NAME] is main Insurance contact - send all correspondence to hi"
type textarea "x"
type textarea "[PERSON_NAME] is main Insurance contact - send all correspondence to him"
type textarea "x"
type textarea "[PERSON_NAME] is main Insurance contact - send all correspondence to him"
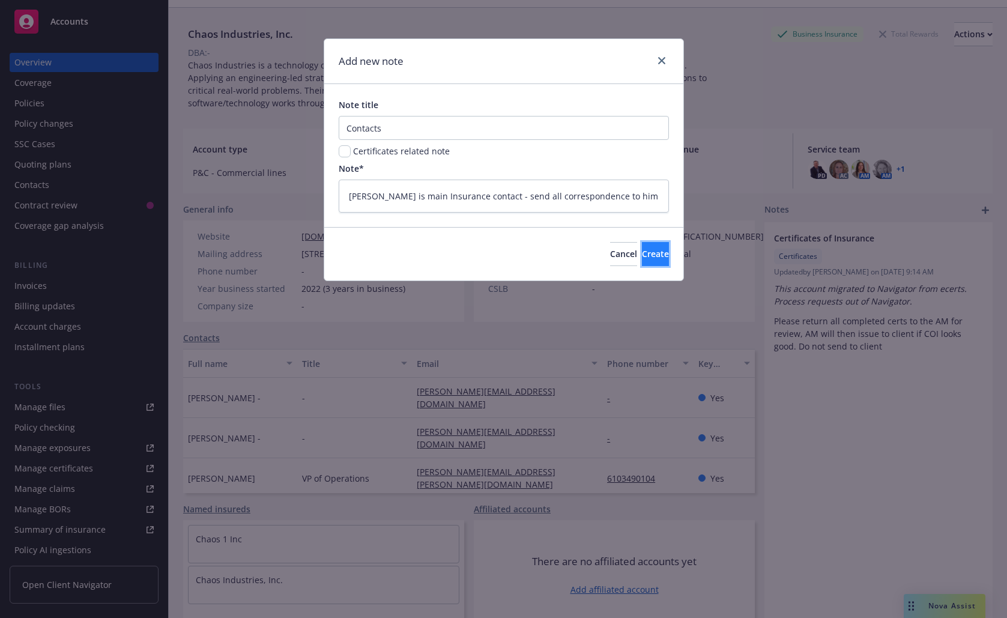
click at [642, 245] on button "Create" at bounding box center [655, 254] width 27 height 24
type textarea "x"
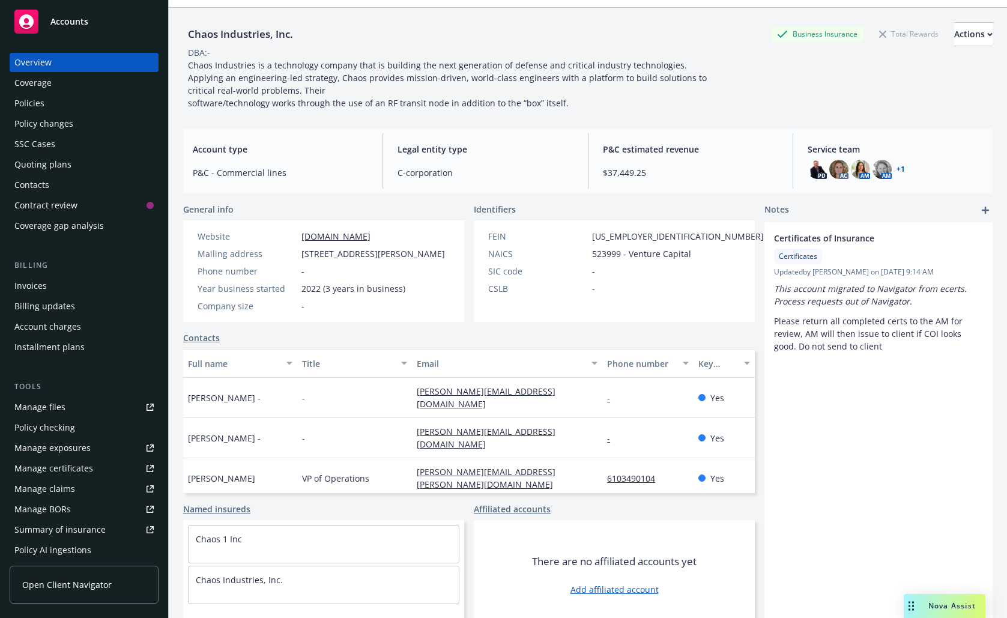
scroll to position [2, 0]
click at [74, 184] on div "Contacts" at bounding box center [83, 182] width 139 height 19
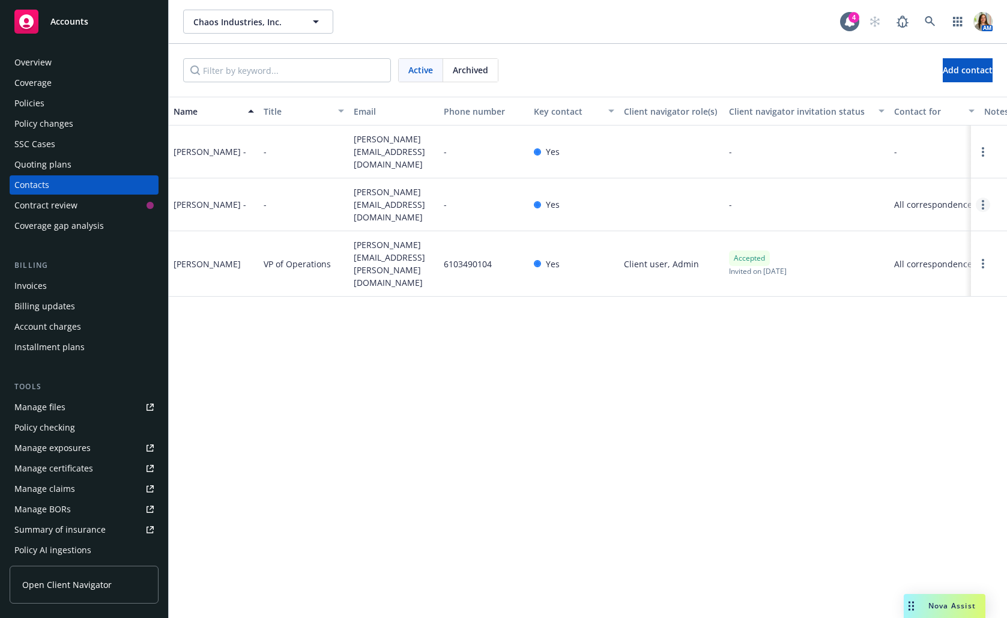
click at [980, 198] on link "Open options" at bounding box center [983, 205] width 14 height 14
click at [921, 134] on link "Edit contact" at bounding box center [906, 130] width 136 height 24
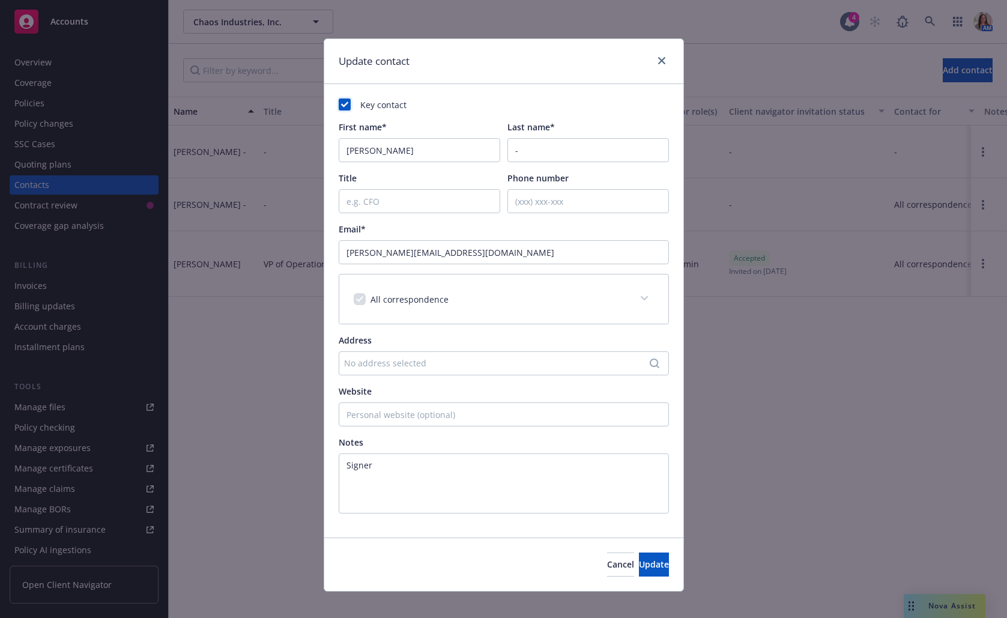
click at [345, 101] on rect at bounding box center [345, 104] width 12 height 12
click at [362, 298] on input "checkbox" at bounding box center [360, 299] width 12 height 12
checkbox input "false"
click at [639, 490] on span "Update" at bounding box center [654, 564] width 30 height 11
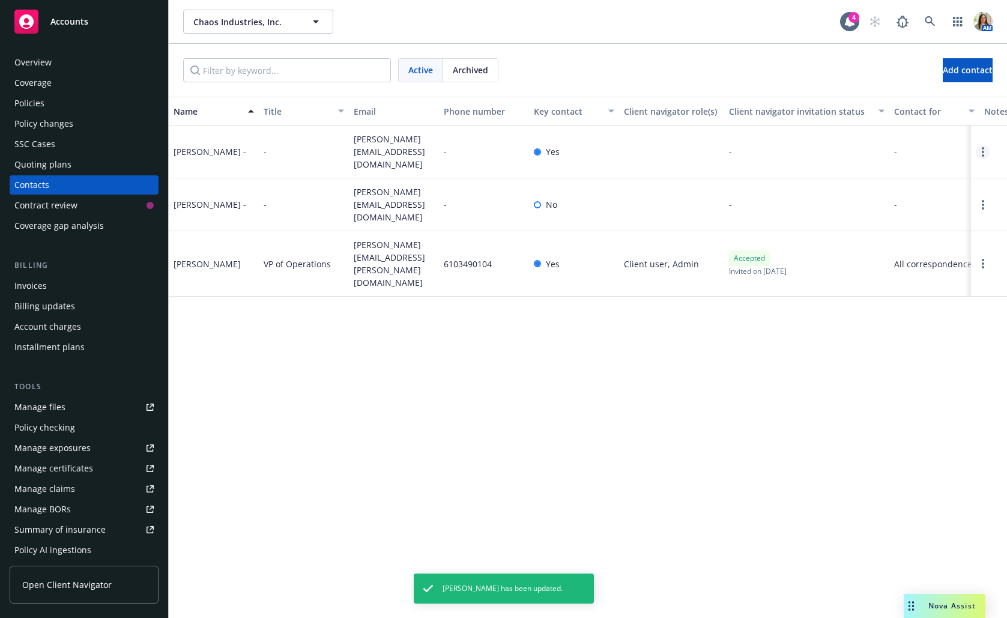
click at [983, 156] on link "Open options" at bounding box center [983, 152] width 14 height 14
click at [926, 83] on link "Edit contact" at bounding box center [906, 82] width 136 height 24
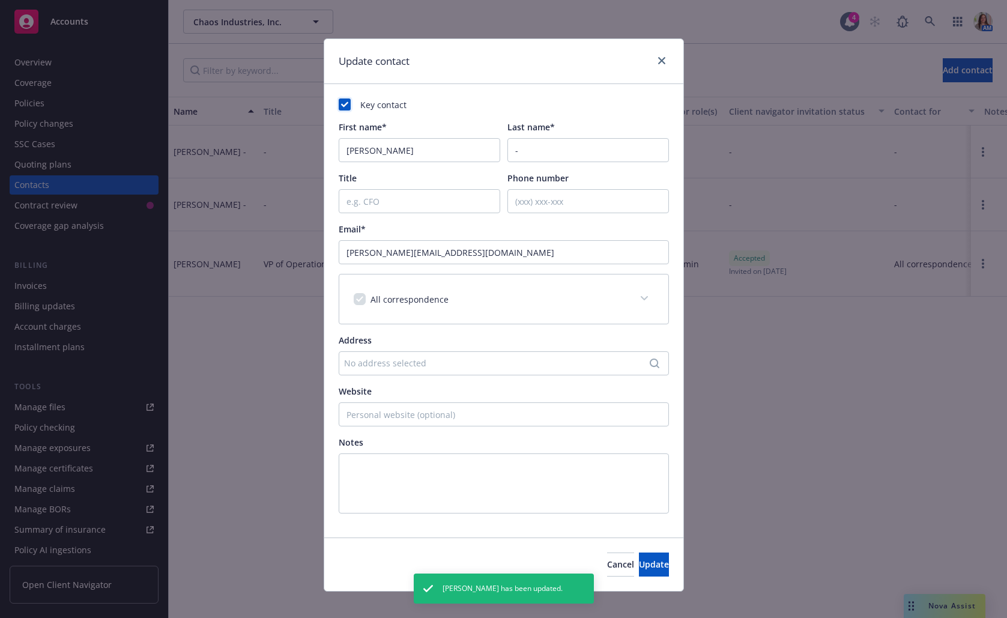
click at [340, 106] on rect at bounding box center [345, 104] width 12 height 12
click at [360, 298] on input "checkbox" at bounding box center [360, 299] width 12 height 12
checkbox input "false"
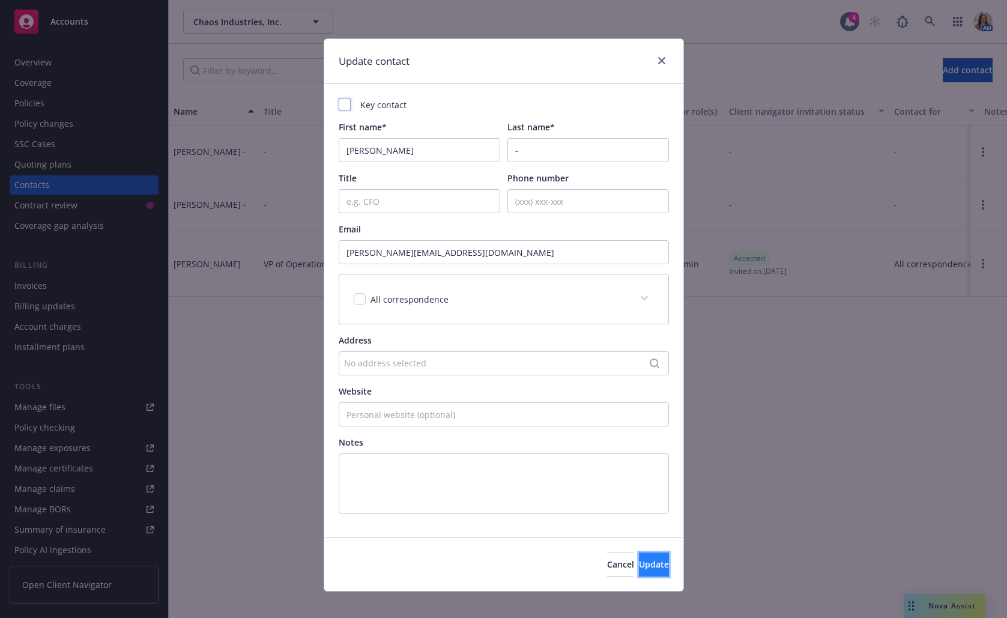
click at [639, 490] on button "Update" at bounding box center [654, 565] width 30 height 24
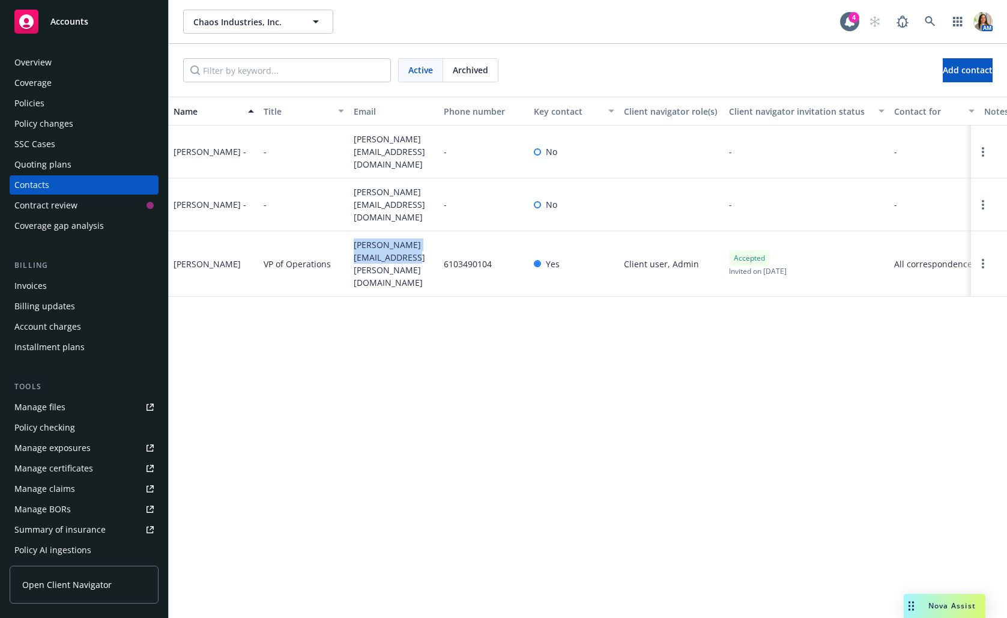
drag, startPoint x: 350, startPoint y: 237, endPoint x: 390, endPoint y: 256, distance: 44.3
click at [390, 256] on div "[PERSON_NAME][EMAIL_ADDRESS][PERSON_NAME][DOMAIN_NAME]" at bounding box center [394, 263] width 90 height 65
copy span "[PERSON_NAME][EMAIL_ADDRESS][PERSON_NAME][DOMAIN_NAME]"
click at [70, 166] on div "Quoting plans" at bounding box center [83, 164] width 139 height 19
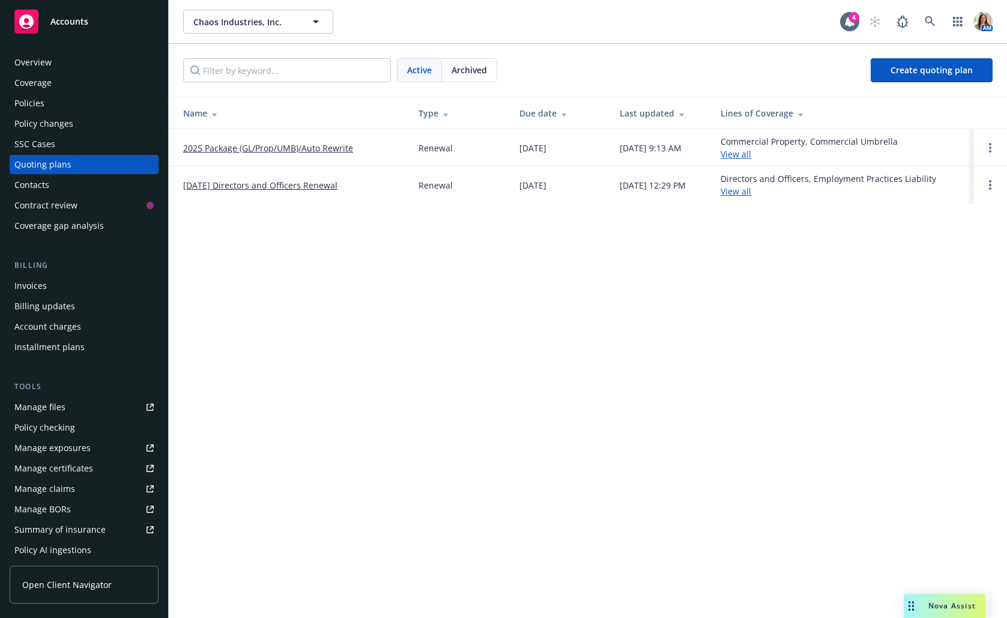
click at [333, 149] on link "2025 Package (GL/Prop/UMB)/Auto Rewrite" at bounding box center [268, 148] width 170 height 13
